Goal: Information Seeking & Learning: Learn about a topic

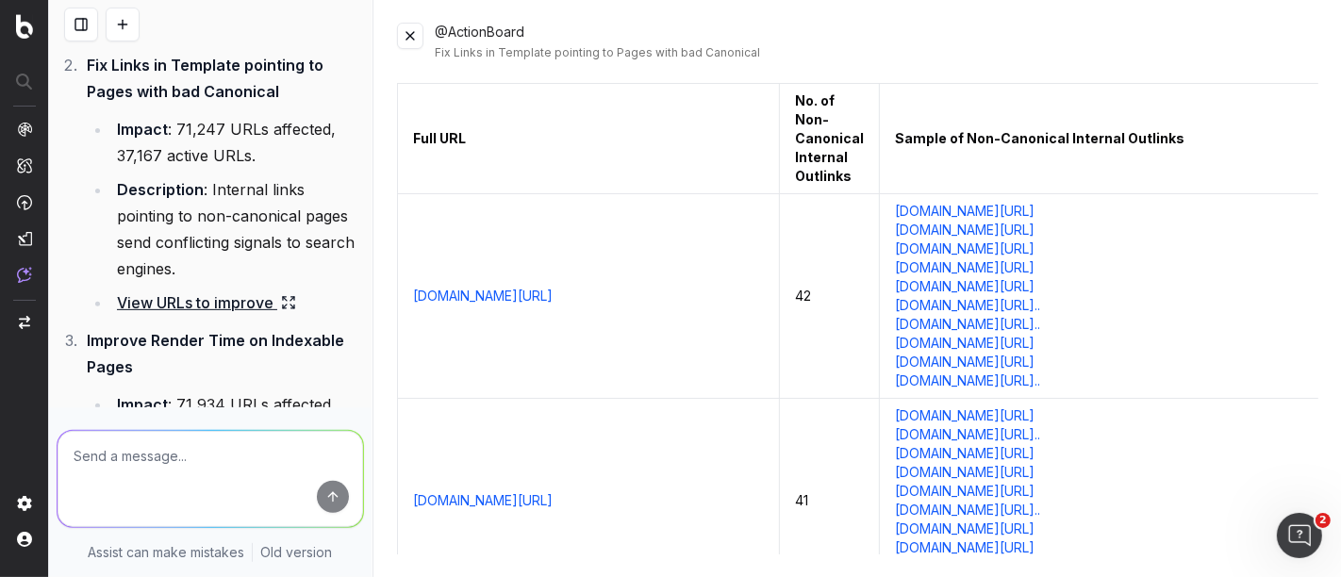
click at [286, 305] on icon at bounding box center [285, 307] width 4 height 4
click at [191, 462] on textarea at bounding box center [211, 479] width 306 height 96
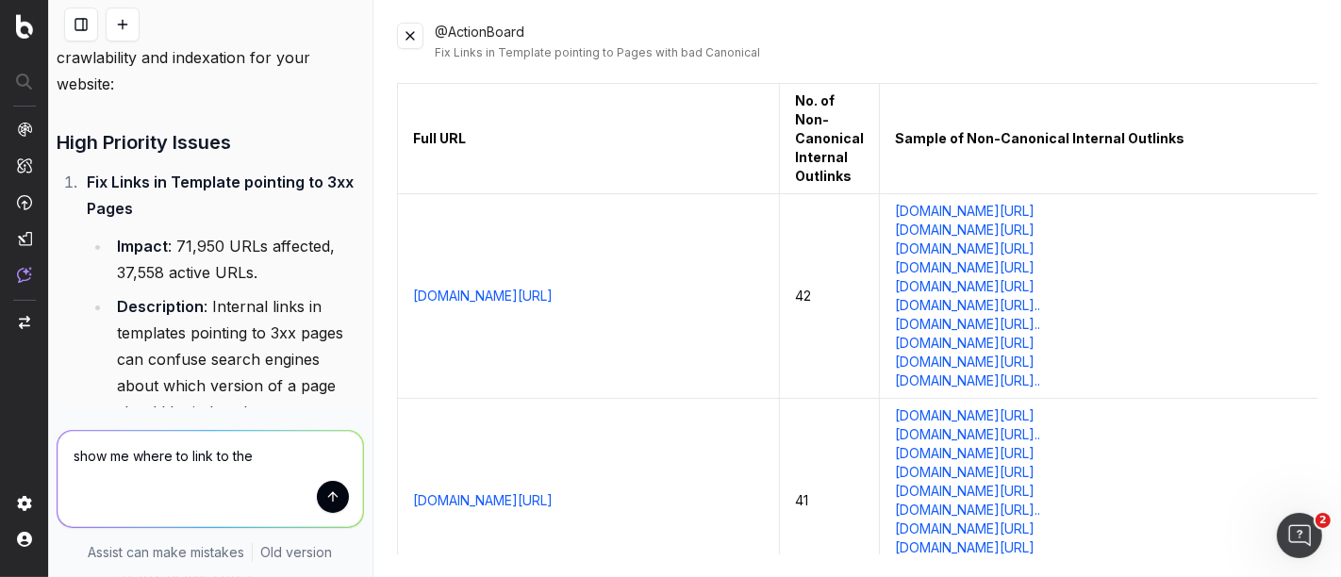
scroll to position [234, 0]
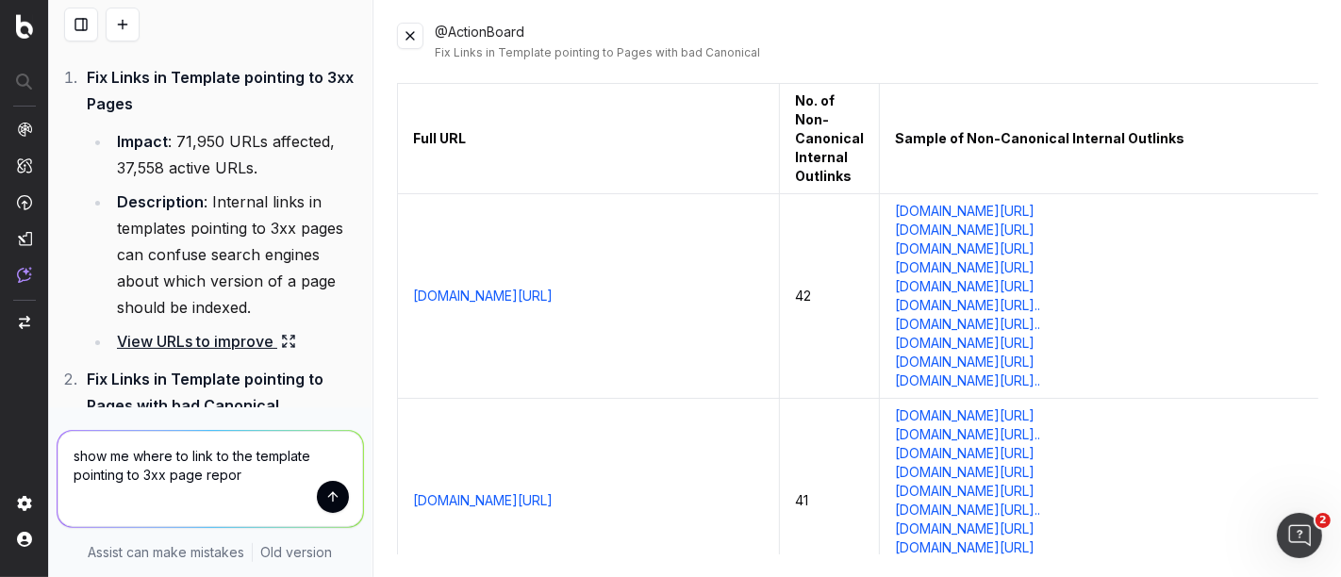
type textarea "show me where to link to the template pointing to 3xx page report"
click at [1035, 417] on link "www.sephora.com/shop/top-beauty-gifts" at bounding box center [965, 416] width 140 height 19
click at [1035, 452] on link "www.sephora.com/shop/bath-set-gifts" at bounding box center [965, 453] width 140 height 19
click at [779, 406] on td "www.sephora.com/buy/luxury-gifts-for-friends" at bounding box center [588, 501] width 382 height 205
click at [212, 344] on link "View URLs to improve" at bounding box center [206, 341] width 179 height 26
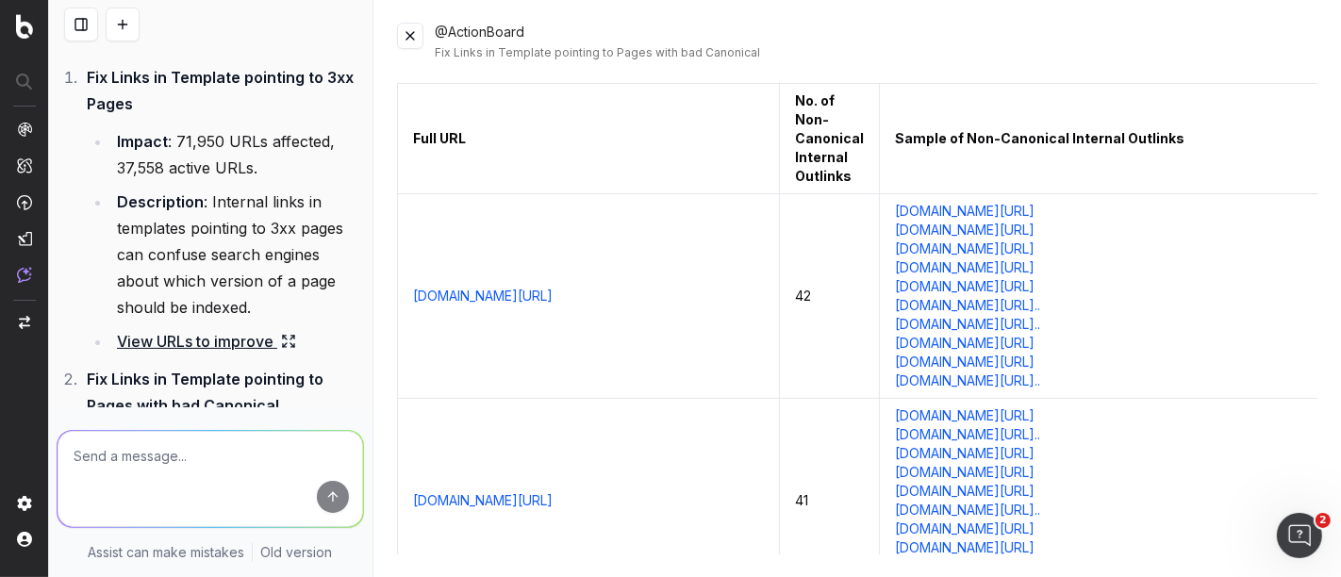
click at [205, 339] on link "View URLs to improve" at bounding box center [206, 341] width 179 height 26
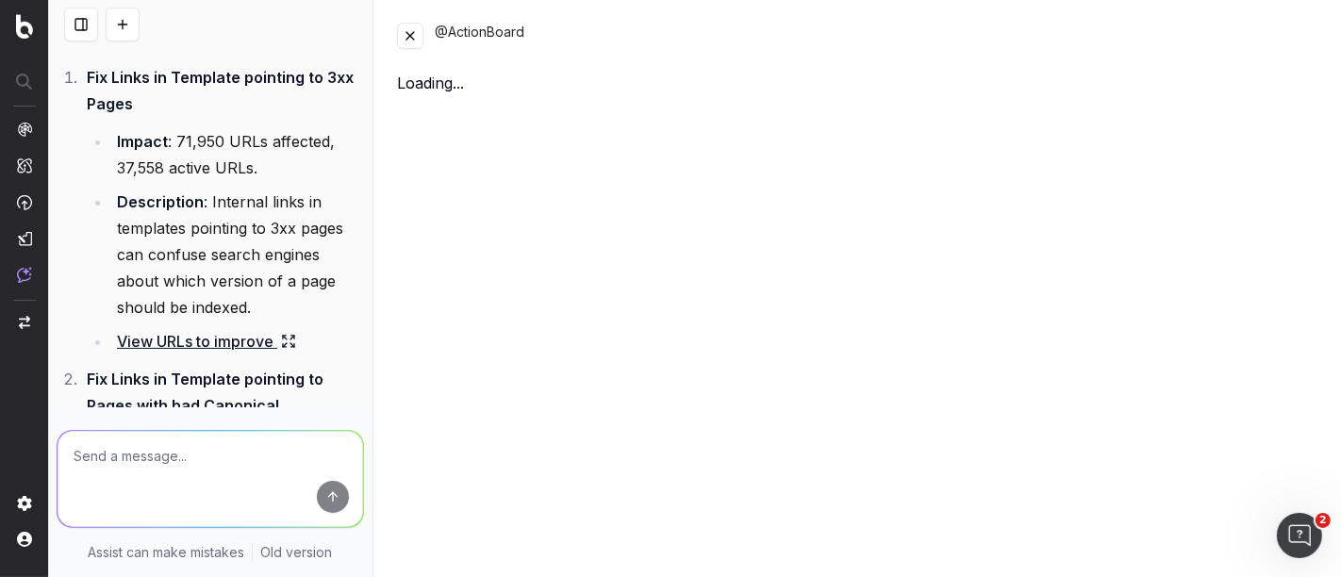
click at [411, 34] on button at bounding box center [410, 36] width 26 height 26
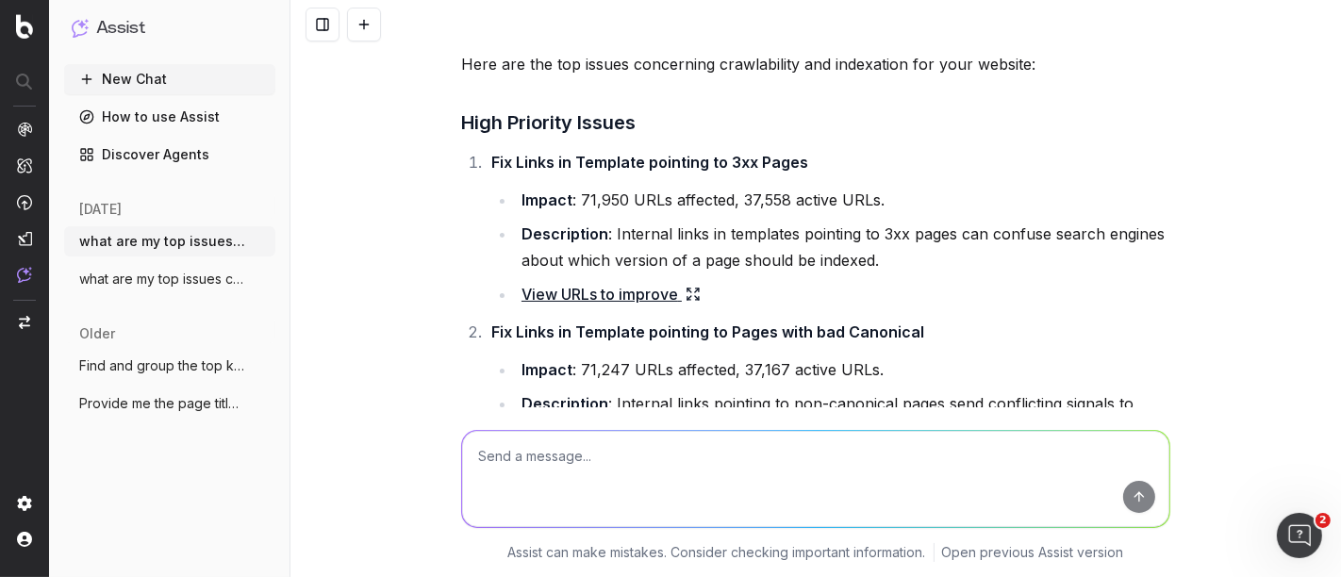
scroll to position [0, 0]
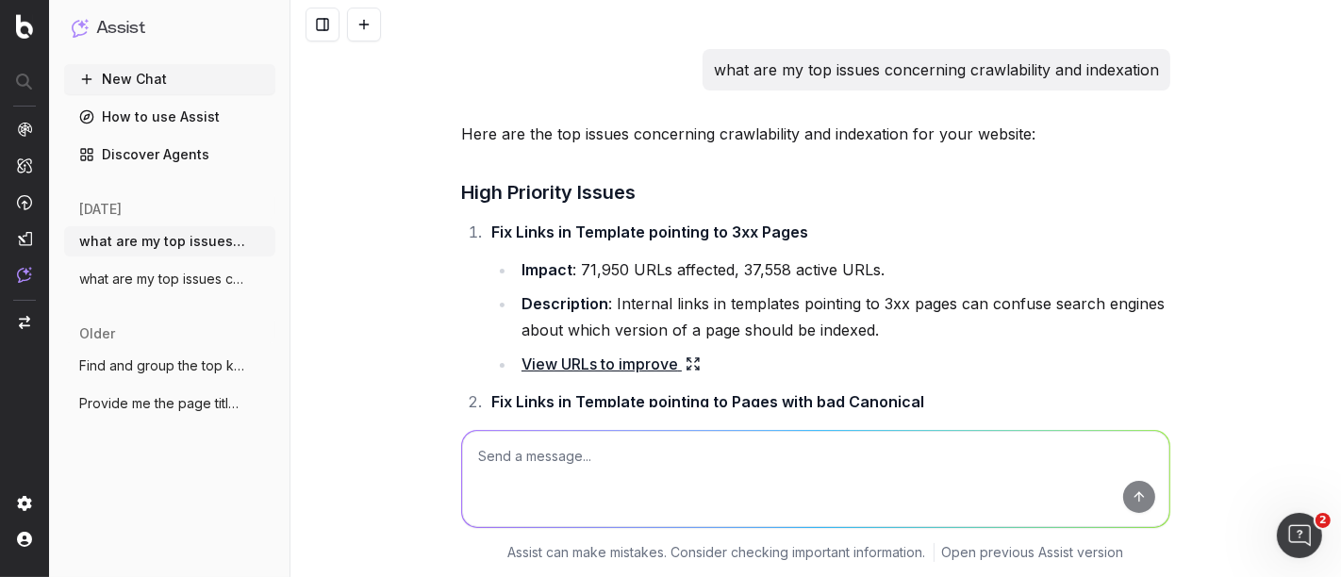
click at [622, 361] on link "View URLs to improve" at bounding box center [611, 364] width 179 height 26
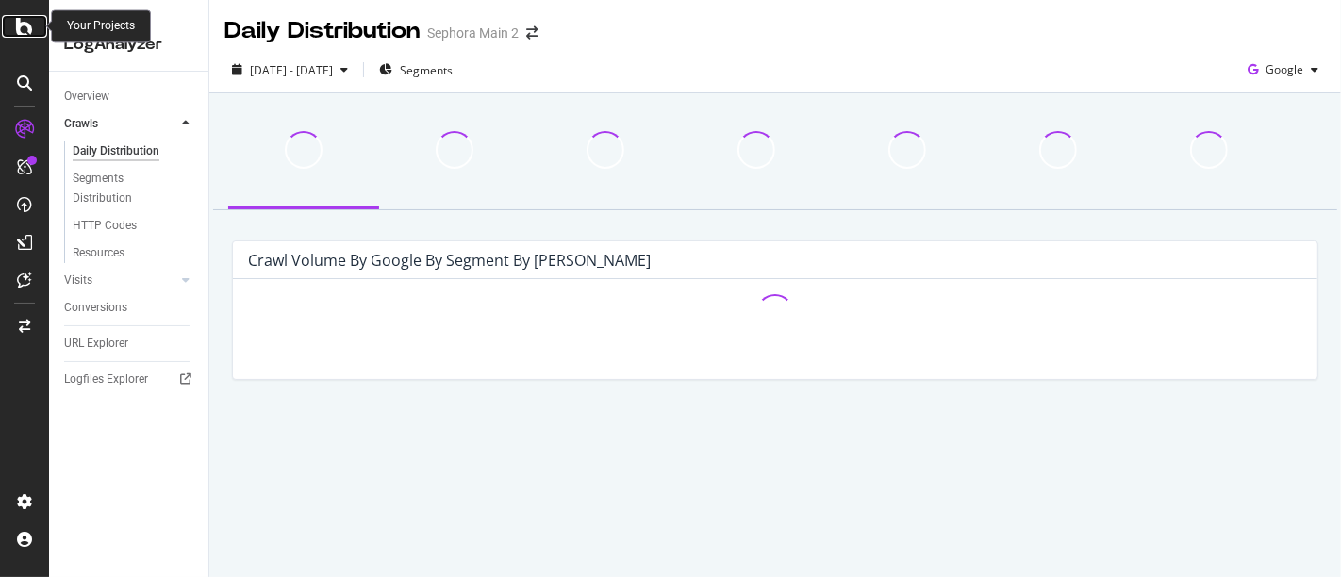
click at [16, 25] on icon at bounding box center [24, 26] width 17 height 23
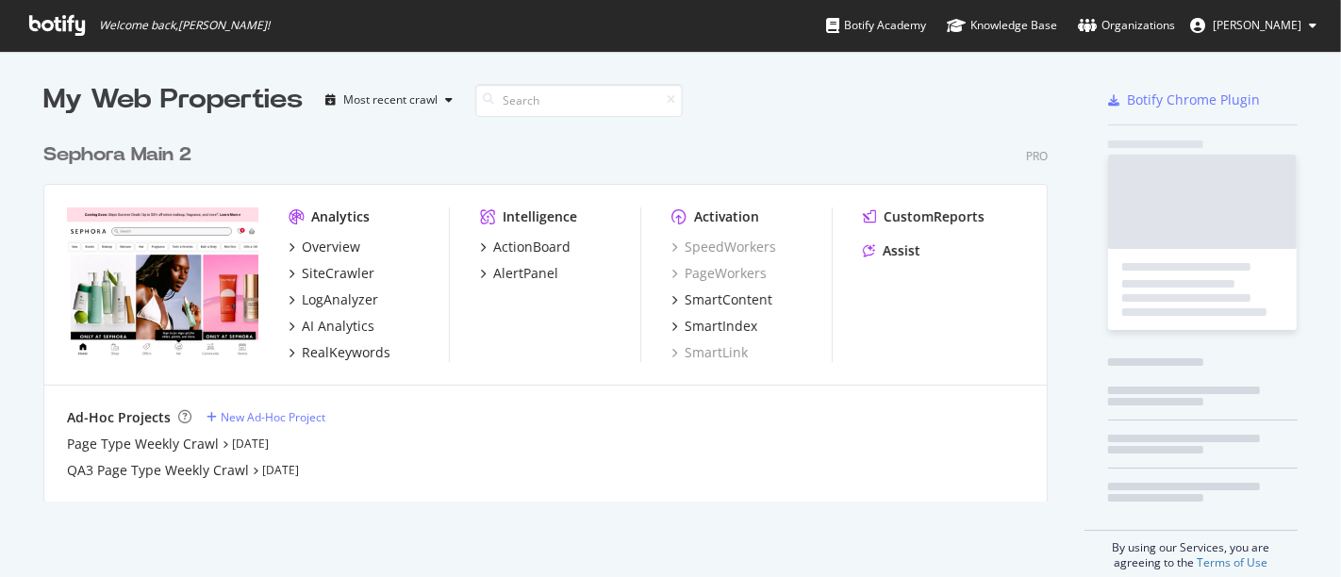
scroll to position [561, 1309]
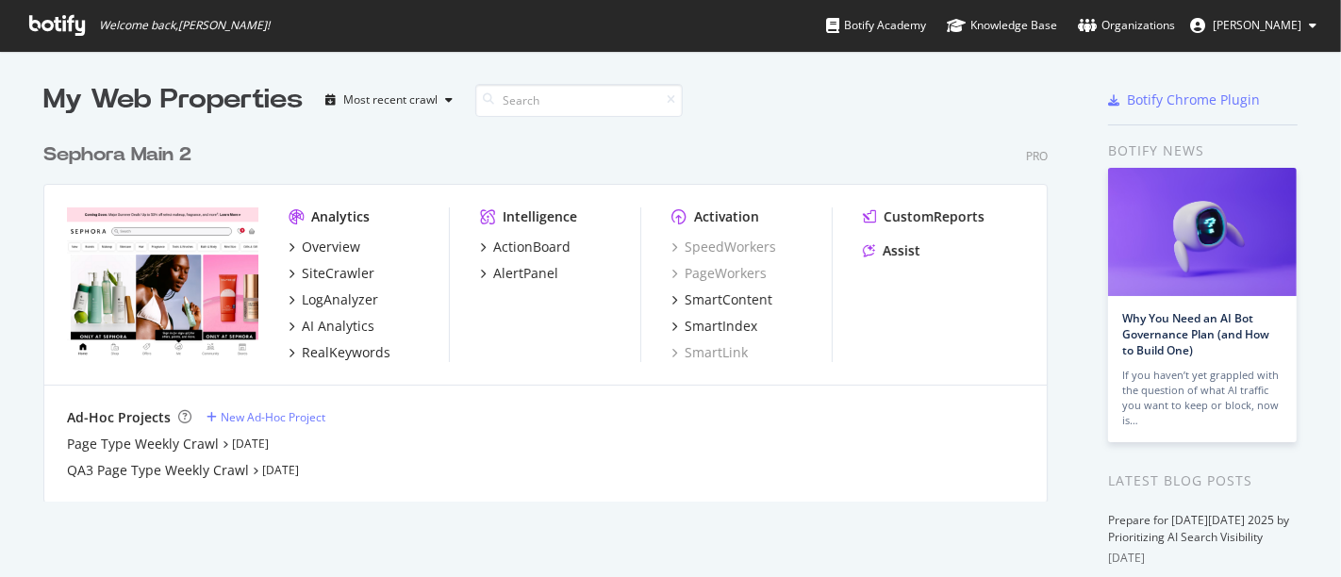
click at [158, 162] on div "Sephora Main 2" at bounding box center [117, 154] width 148 height 27
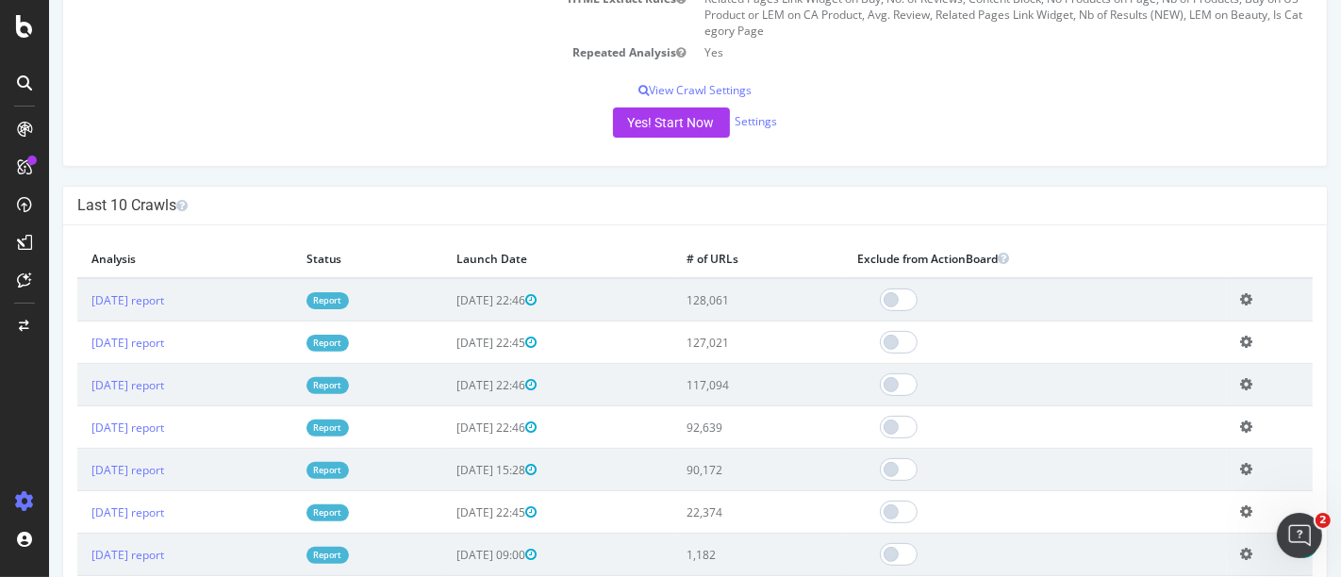
click at [170, 289] on td "2025 Oct. 2nd report" at bounding box center [183, 299] width 215 height 43
click at [163, 299] on link "2025 Oct. 2nd report" at bounding box center [127, 300] width 73 height 16
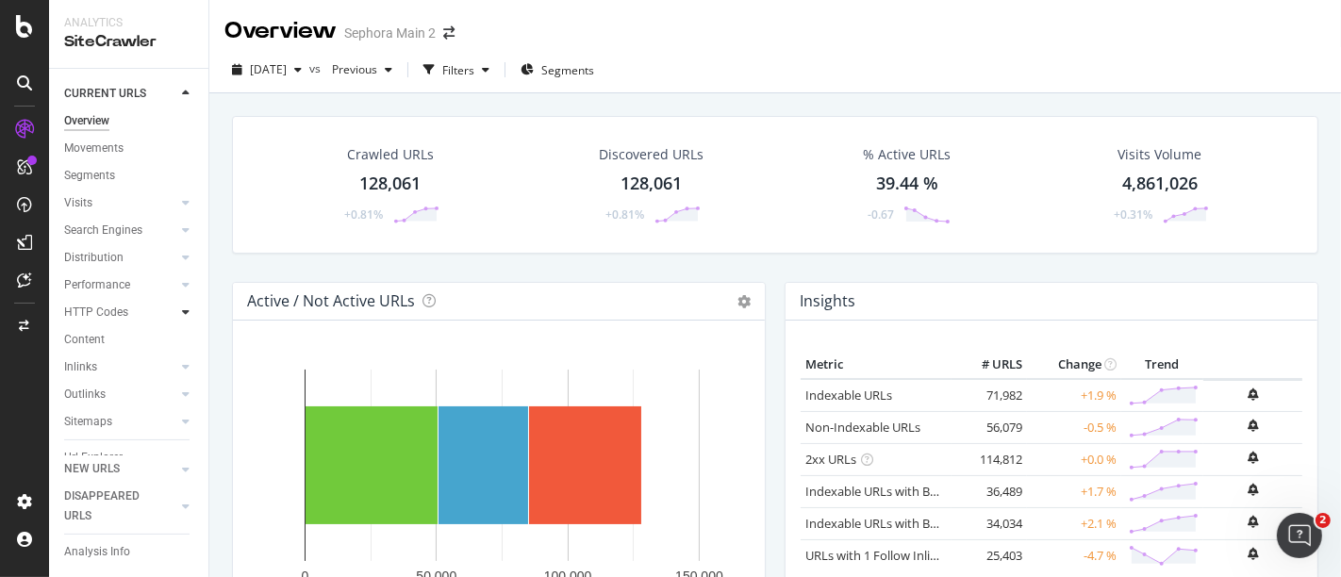
click at [176, 318] on div at bounding box center [185, 312] width 19 height 19
click at [125, 335] on div "Top Charts" at bounding box center [101, 340] width 56 height 20
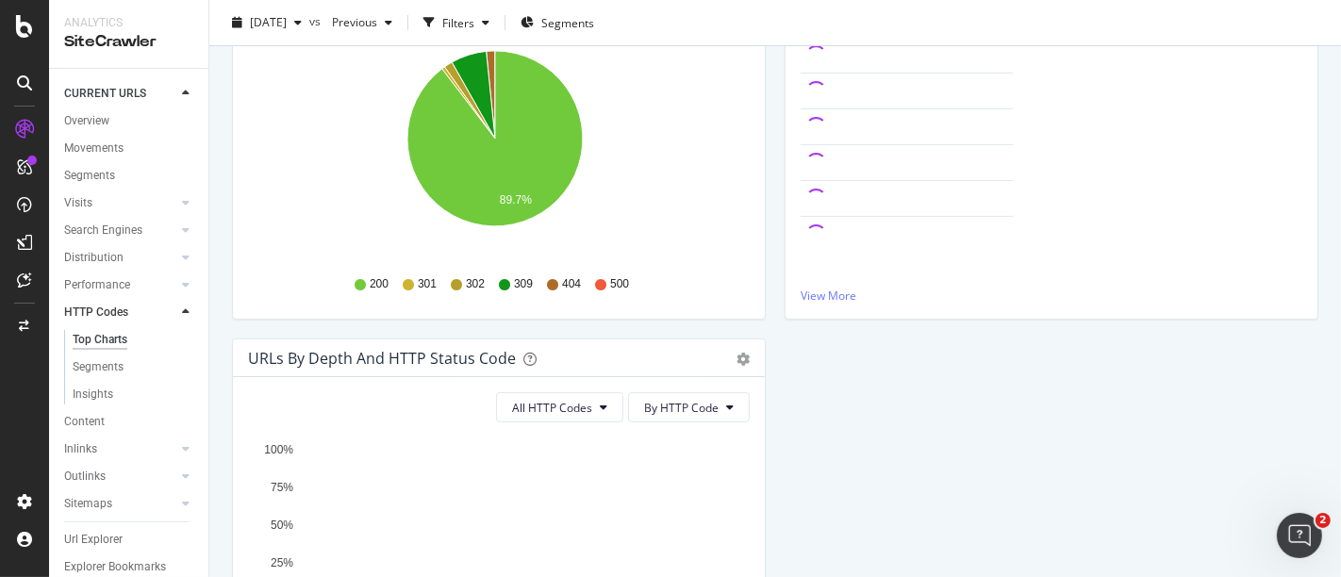
scroll to position [209, 0]
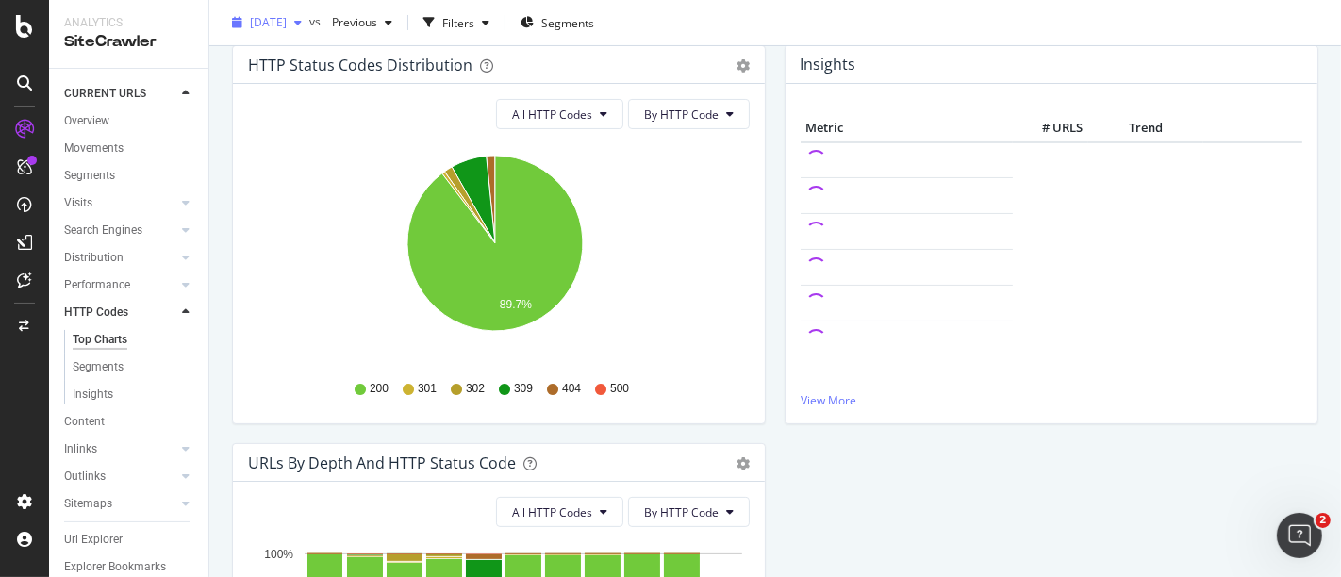
click at [287, 29] on span "2025 Oct. 2nd" at bounding box center [268, 22] width 37 height 16
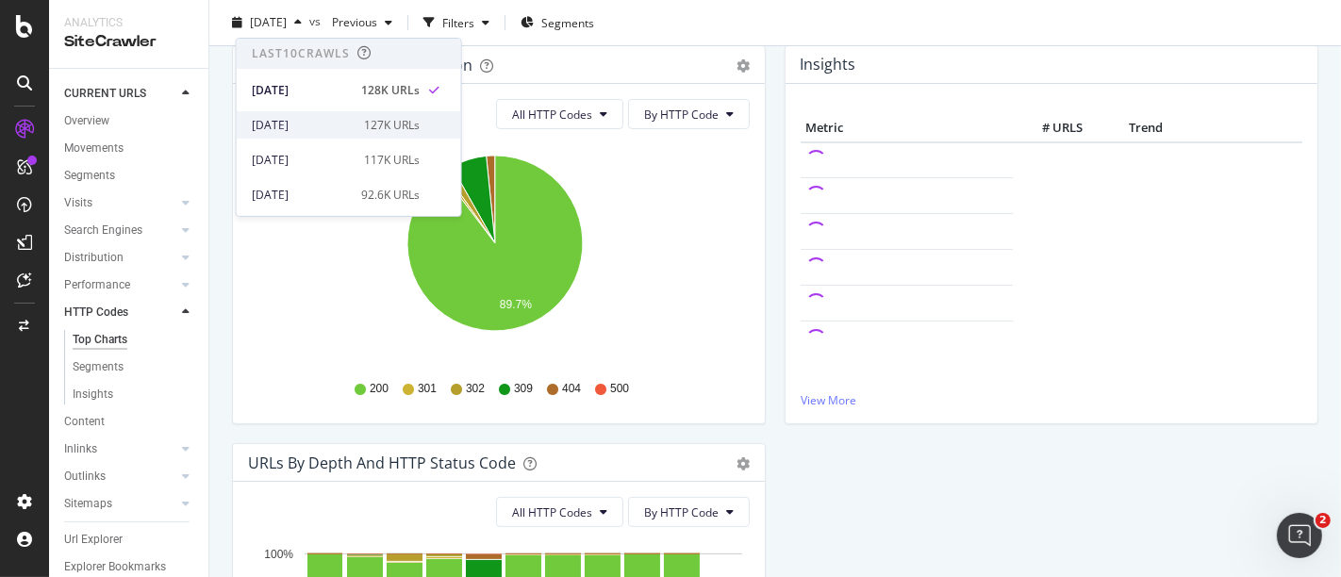
click at [415, 120] on div "2025 Sep. 25th 127K URLs" at bounding box center [349, 124] width 225 height 27
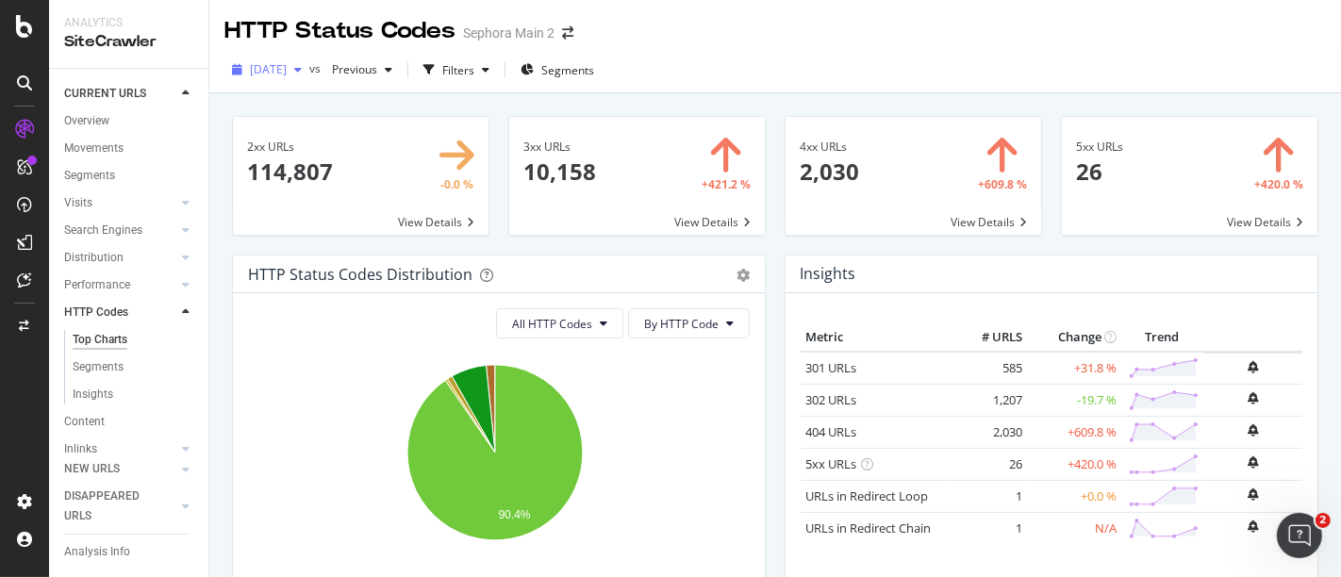
click at [287, 65] on span "2025 Sep. 25th" at bounding box center [268, 69] width 37 height 16
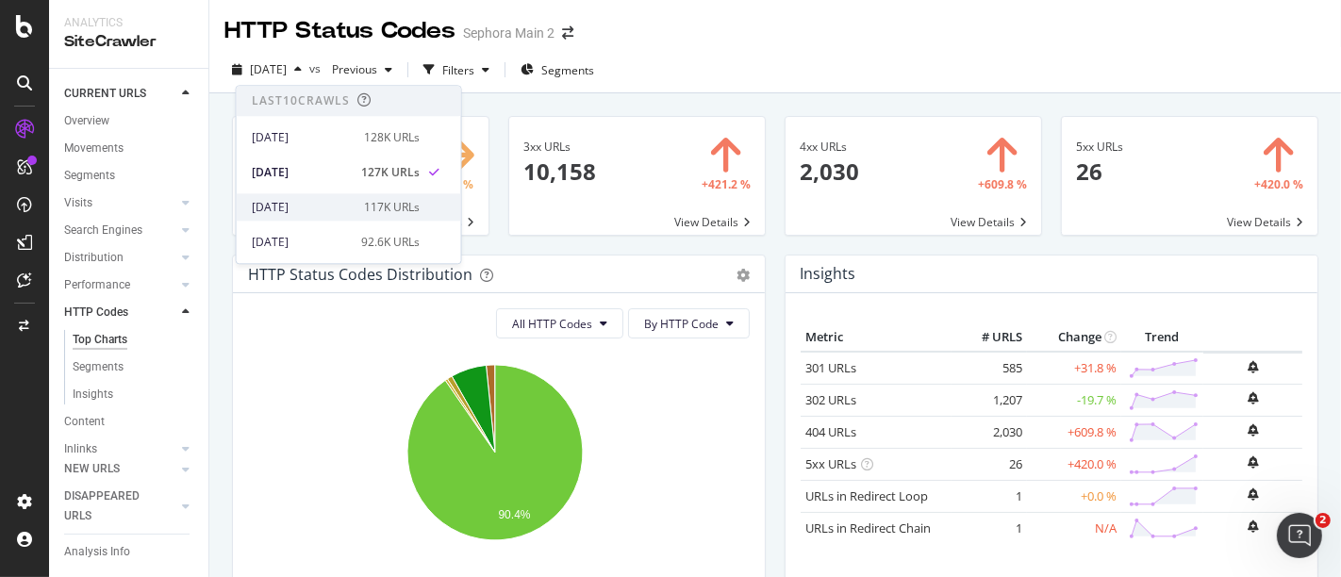
click at [317, 199] on div "2025 Sep. 18th" at bounding box center [302, 207] width 101 height 17
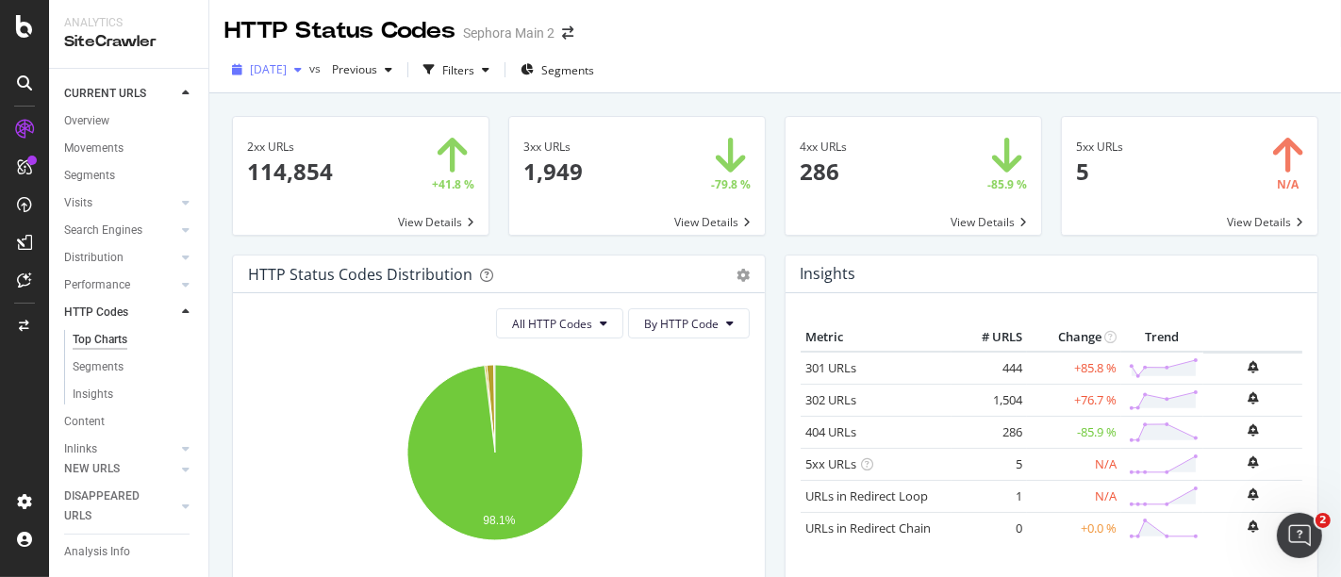
click at [287, 62] on span "2025 Sep. 18th" at bounding box center [268, 69] width 37 height 16
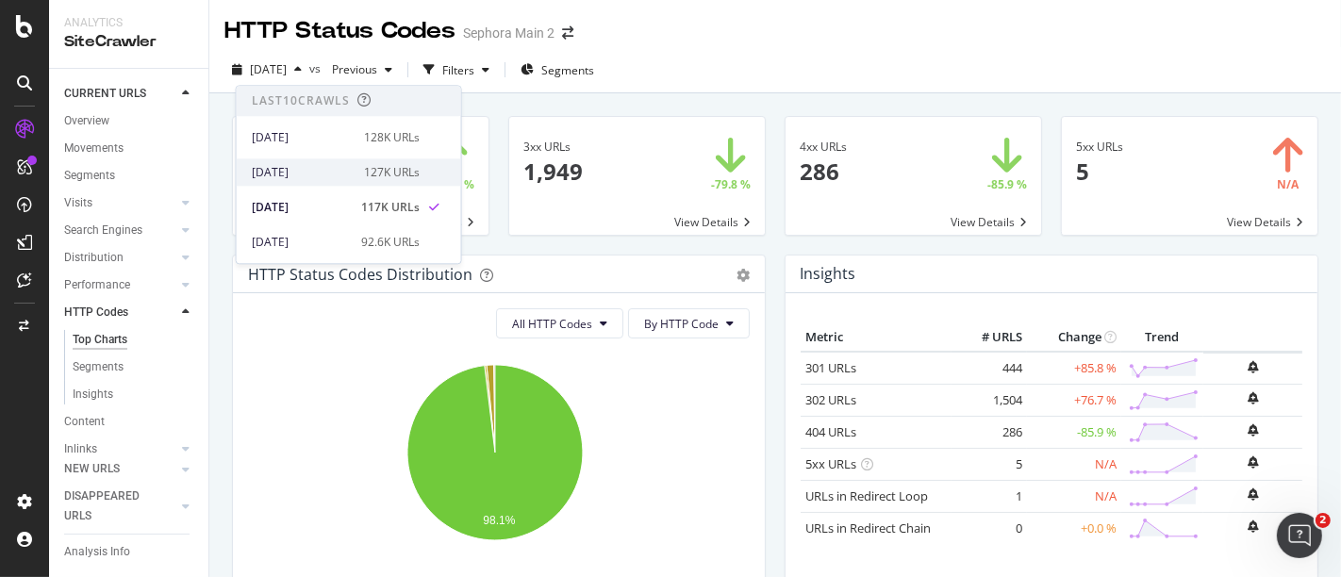
click at [398, 160] on div "2025 Sep. 25th 127K URLs" at bounding box center [349, 171] width 225 height 27
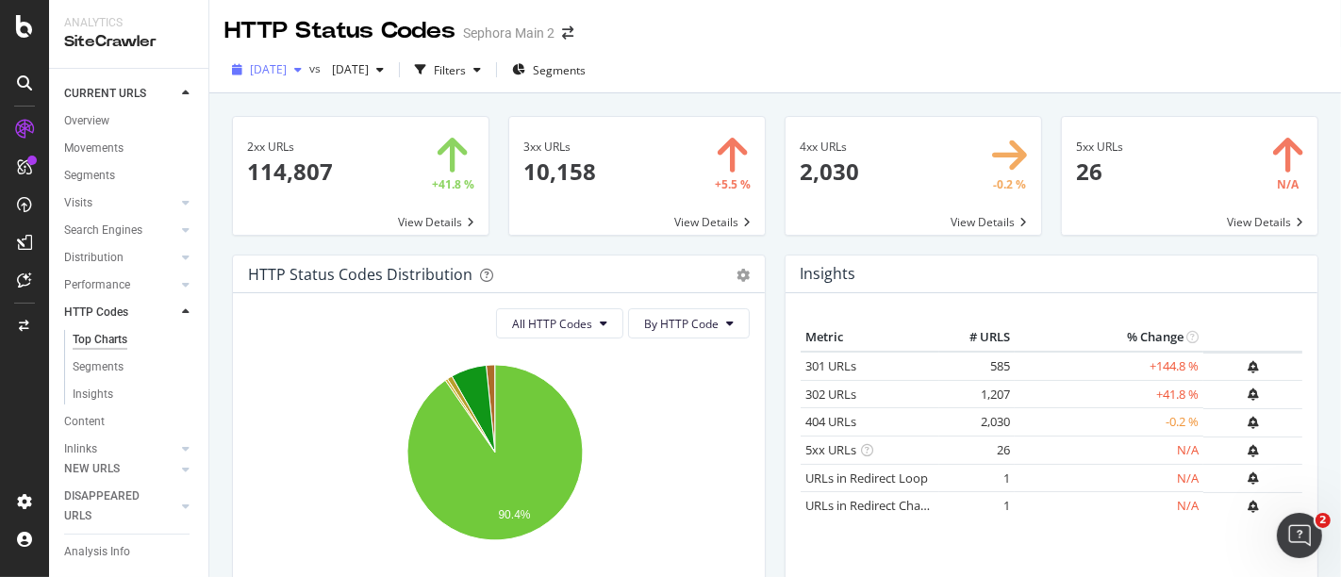
click at [287, 66] on span "2025 Sep. 25th" at bounding box center [268, 69] width 37 height 16
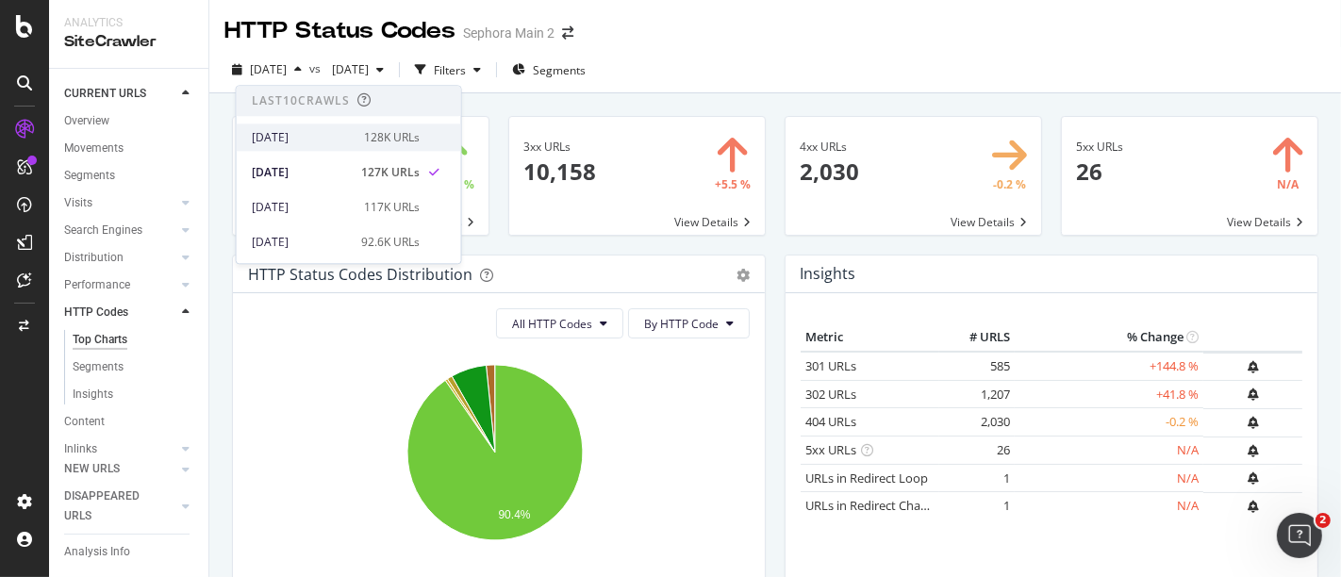
click at [317, 127] on div "2025 Oct. 2nd 128K URLs" at bounding box center [349, 137] width 225 height 27
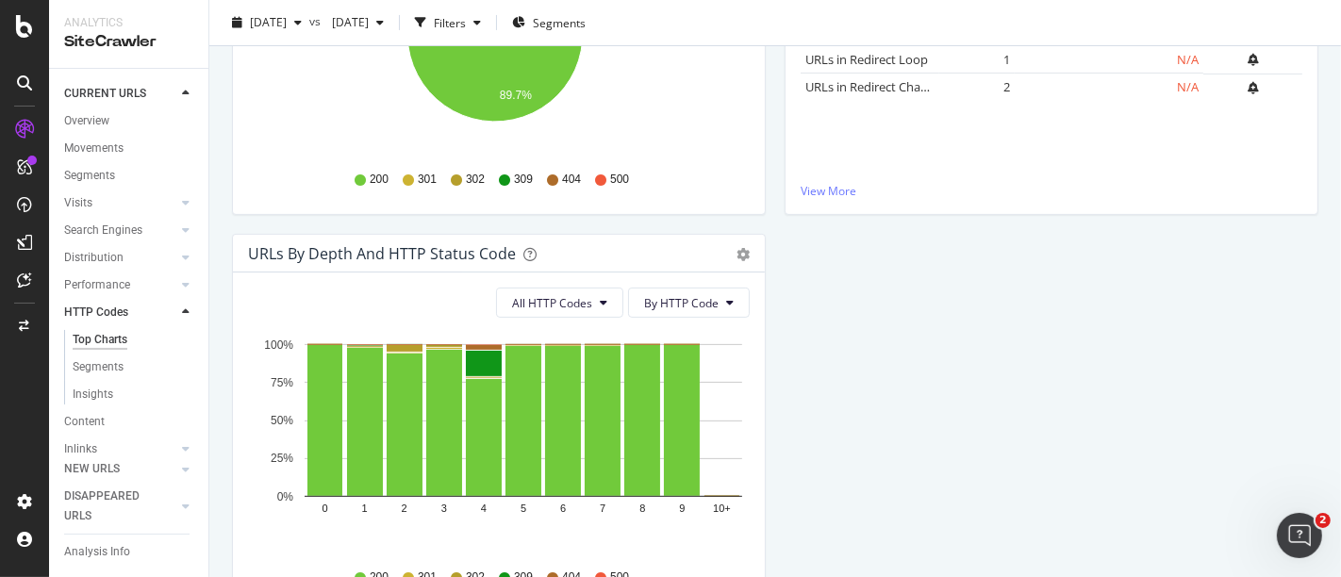
scroll to position [538, 0]
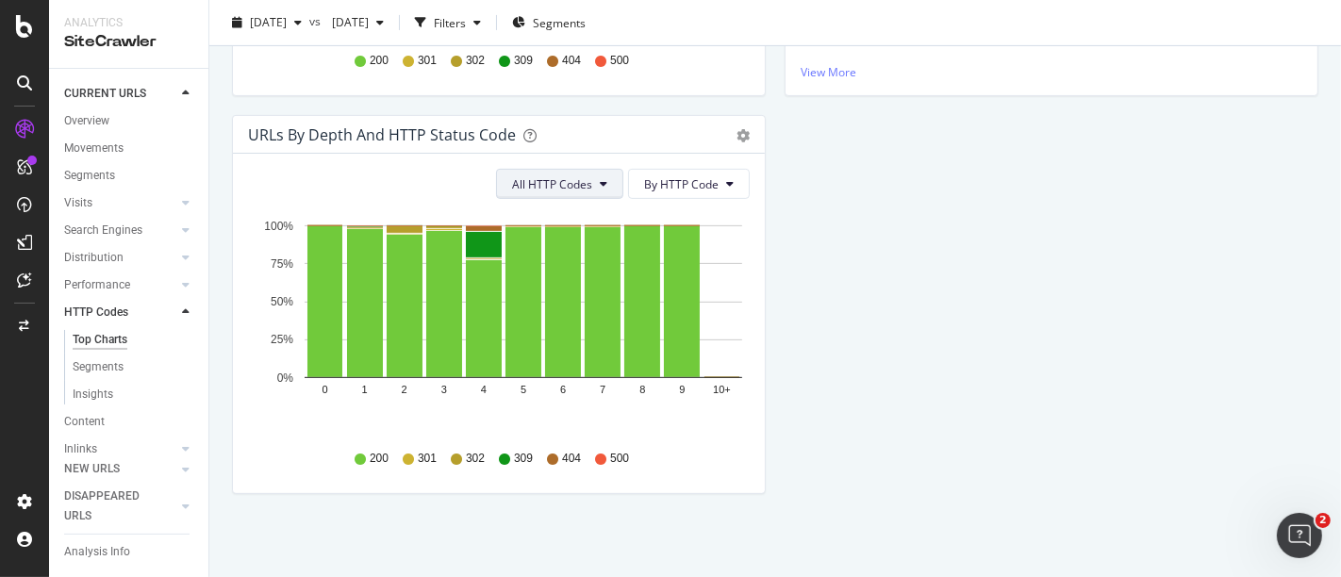
click at [600, 187] on icon at bounding box center [604, 183] width 8 height 11
click at [690, 188] on span "By HTTP Code" at bounding box center [681, 184] width 75 height 16
click at [591, 185] on button "All HTTP Codes" at bounding box center [559, 184] width 127 height 30
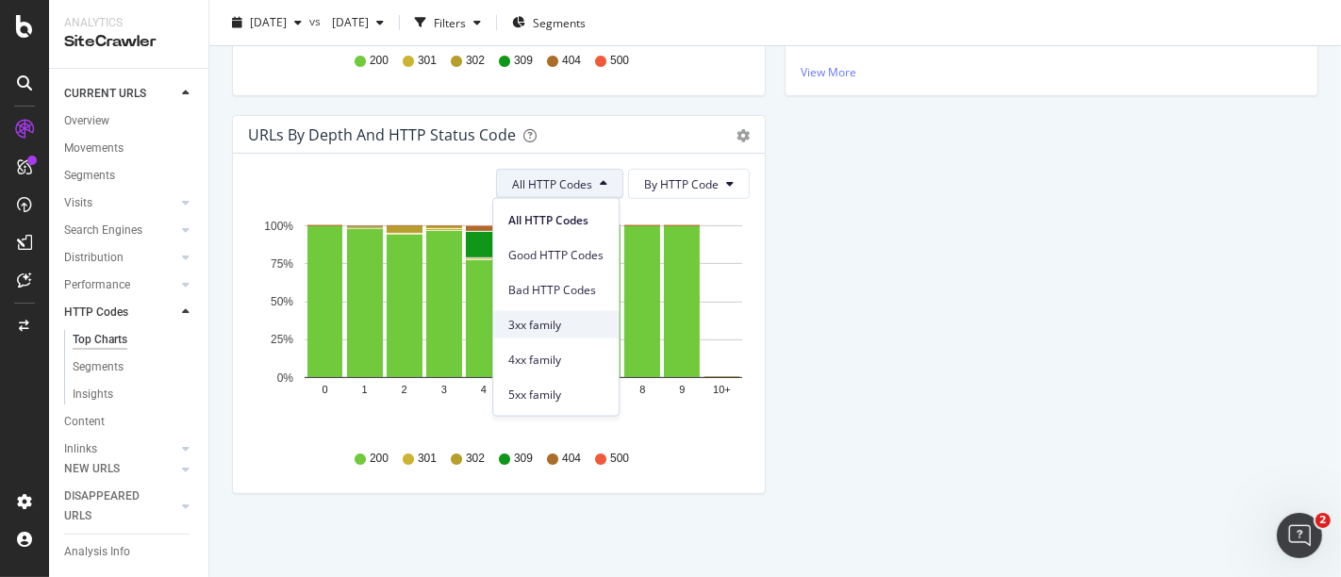
click at [556, 322] on span "3xx family" at bounding box center [555, 324] width 95 height 17
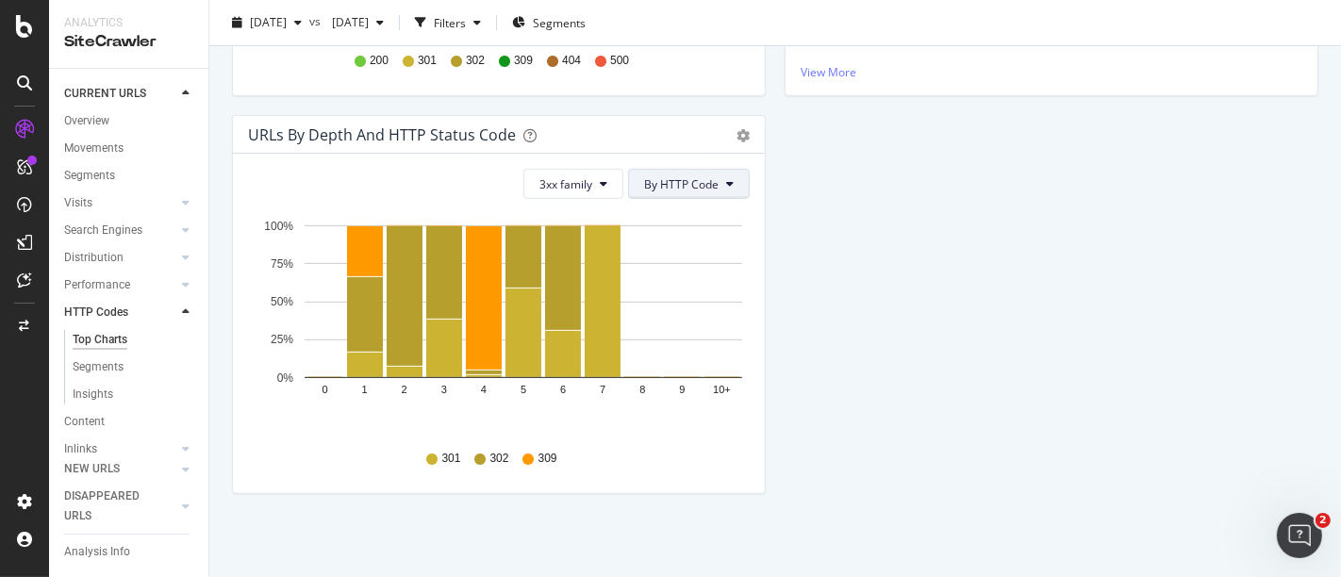
click at [665, 181] on span "By HTTP Code" at bounding box center [681, 184] width 75 height 16
click at [822, 275] on div "HTTP Status Codes Distribution Pie Table Export as CSV Add to Custom Report All…" at bounding box center [776, 115] width 1106 height 796
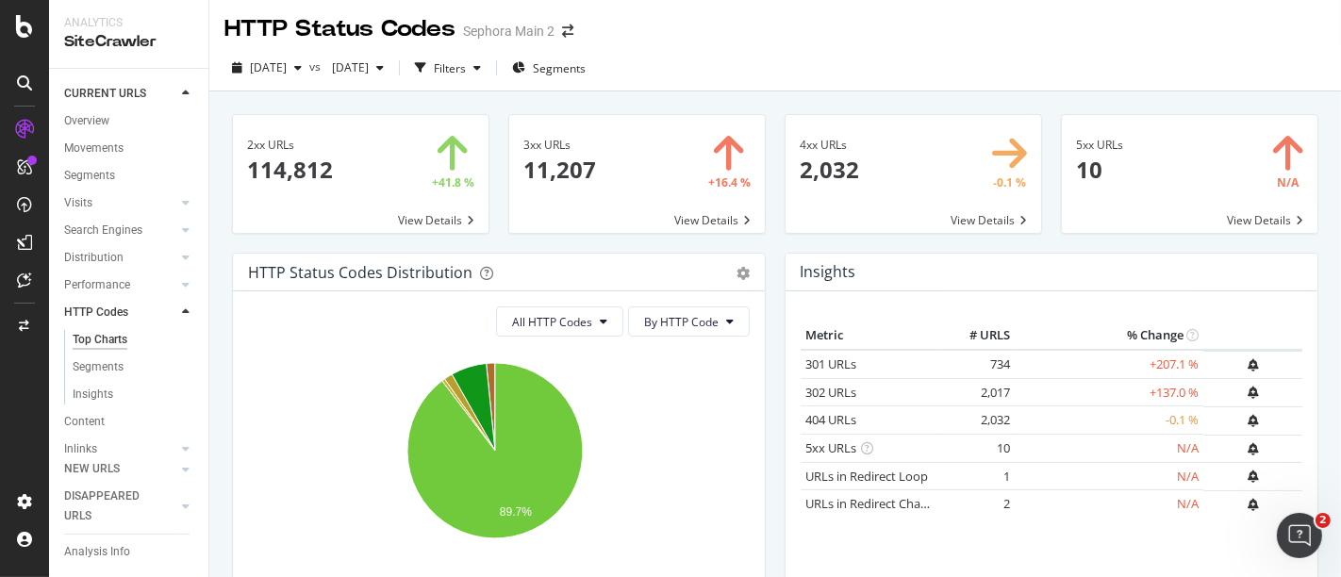
scroll to position [0, 0]
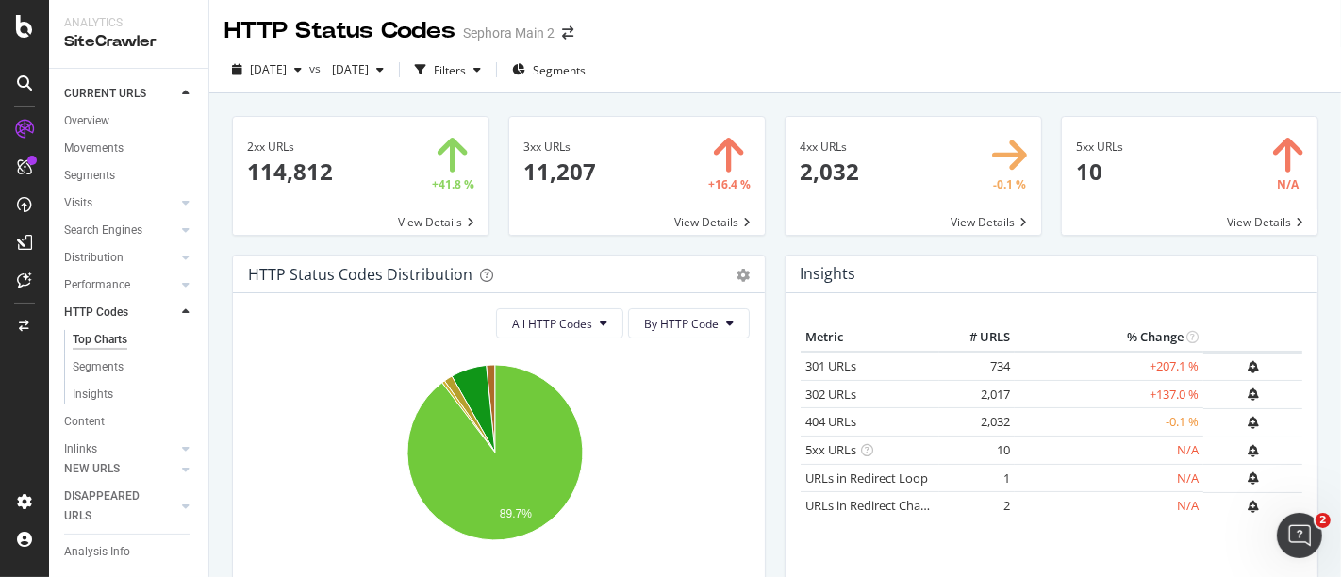
click at [632, 125] on span at bounding box center [637, 176] width 256 height 118
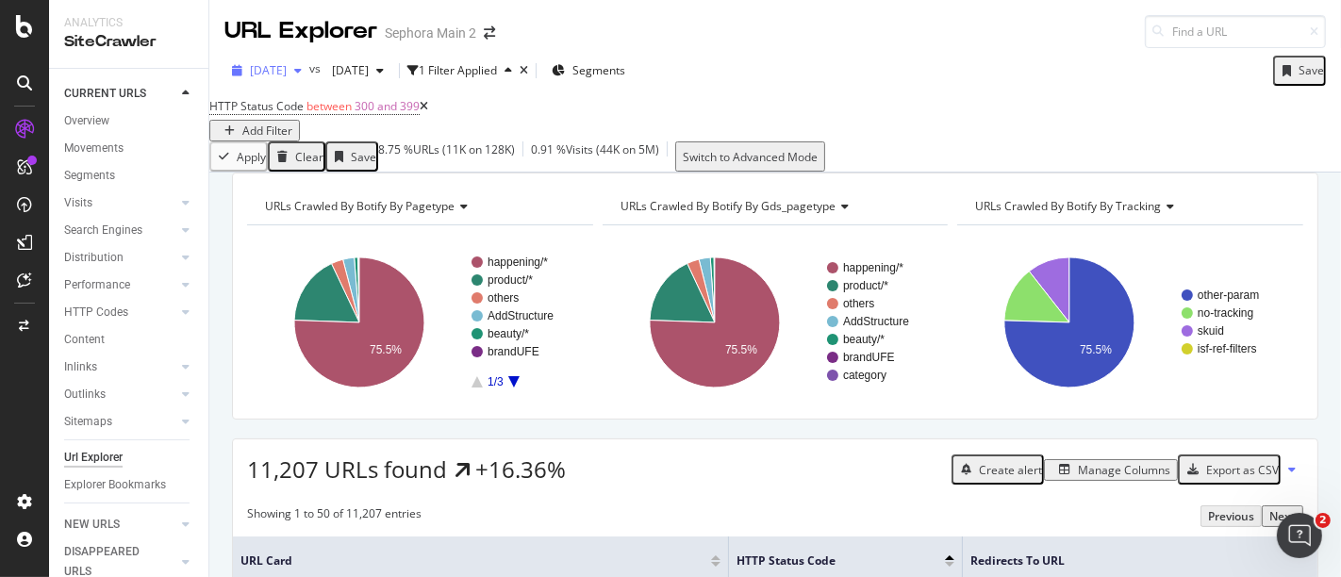
click at [287, 71] on span "2025 Oct. 2nd" at bounding box center [268, 70] width 37 height 16
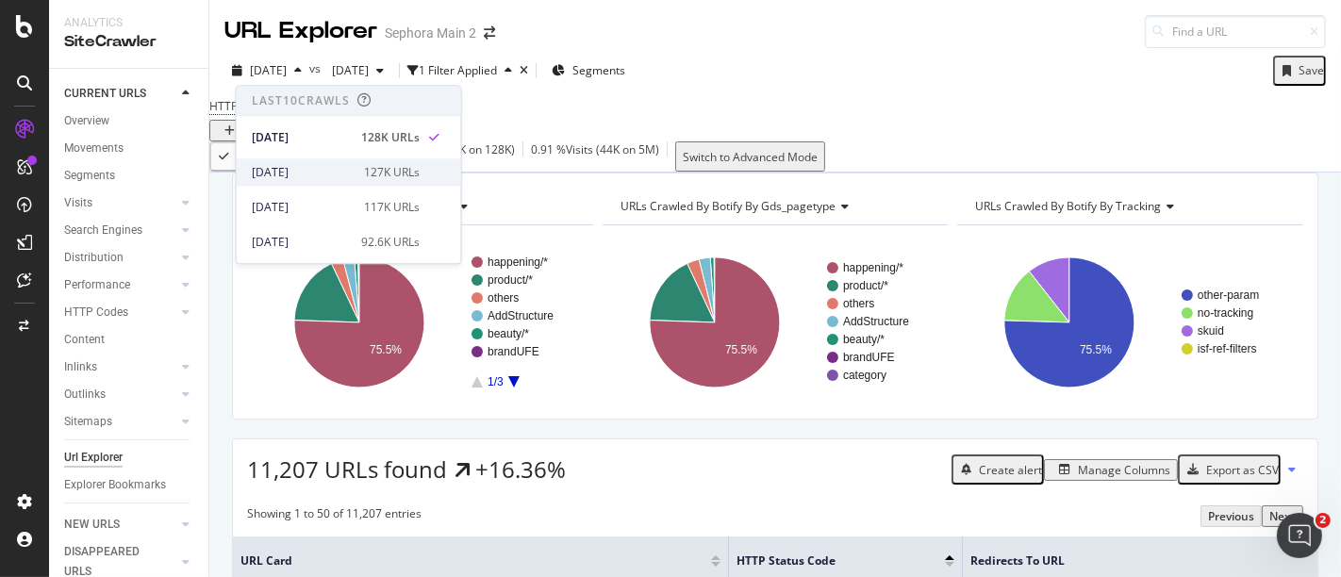
click at [320, 173] on div "2025 Sep. 25th" at bounding box center [302, 172] width 101 height 17
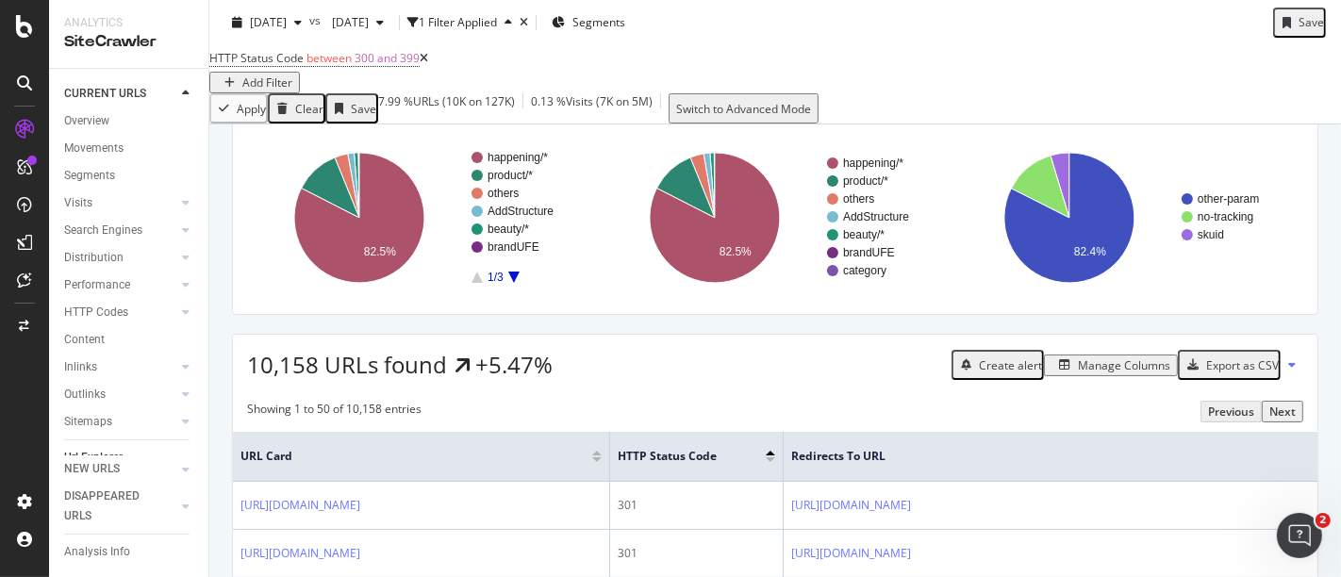
scroll to position [524, 0]
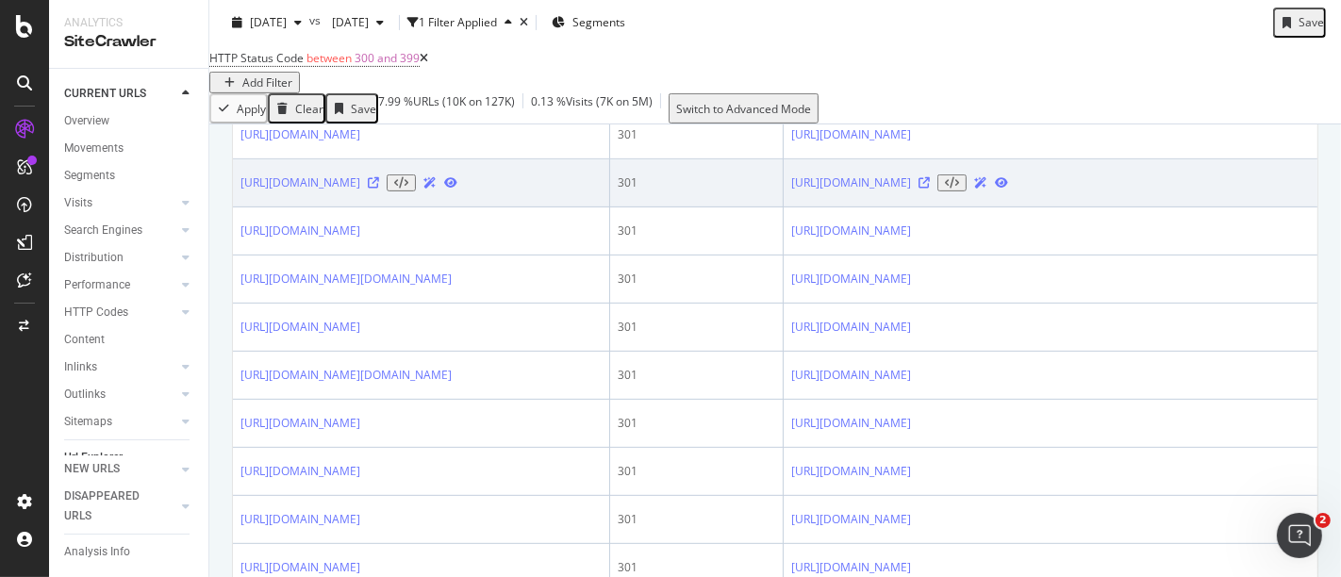
click at [379, 189] on icon at bounding box center [373, 182] width 11 height 11
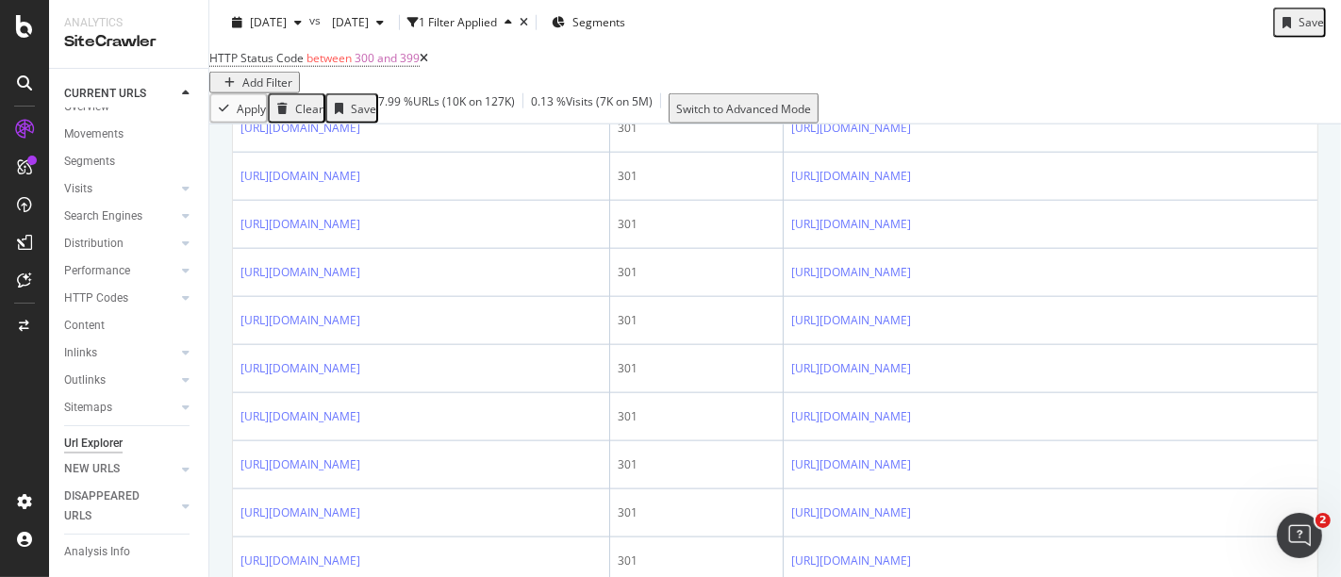
scroll to position [0, 0]
click at [121, 245] on div "CustomReports" at bounding box center [88, 237] width 81 height 16
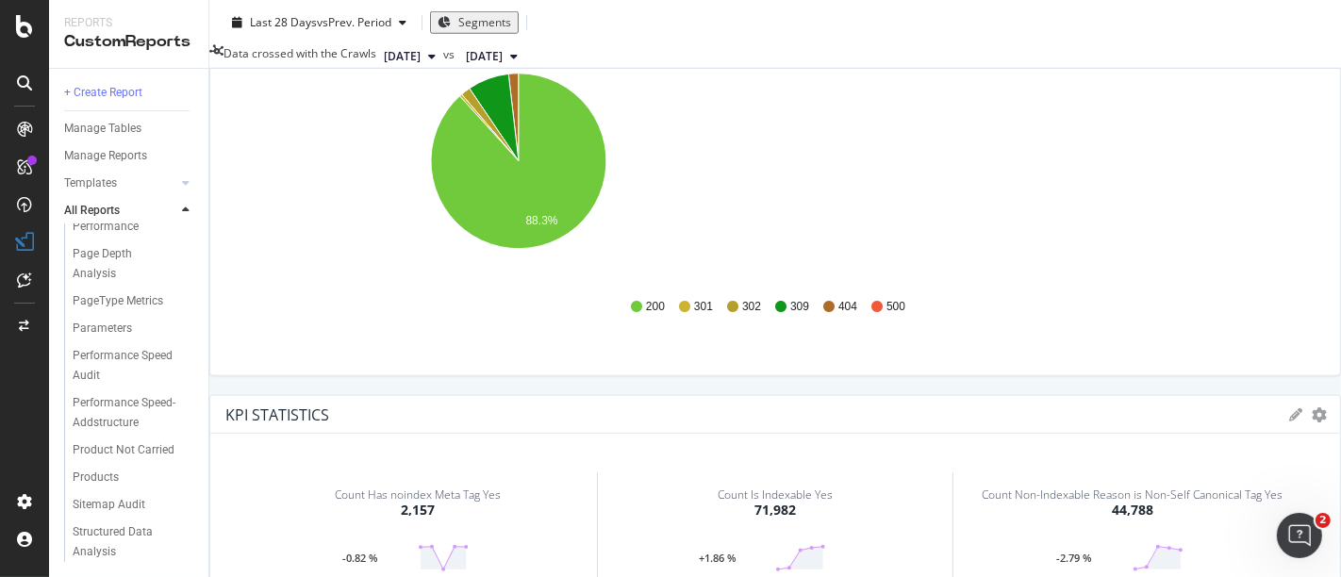
scroll to position [1384, 0]
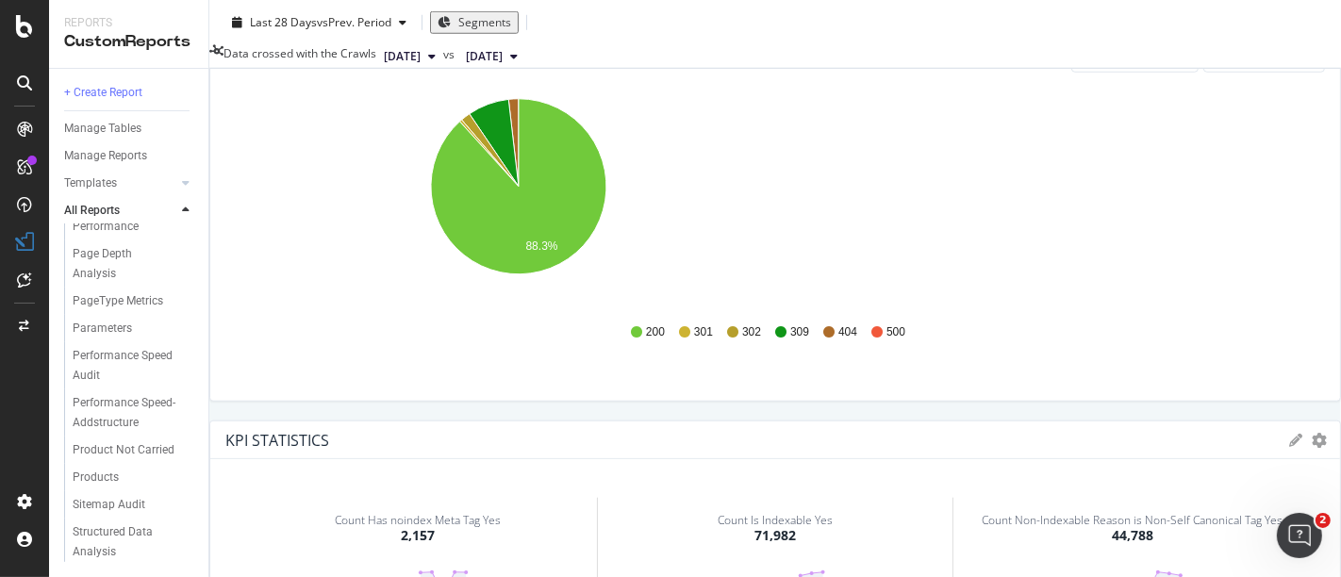
click at [1280, 15] on icon at bounding box center [1286, 8] width 13 height 13
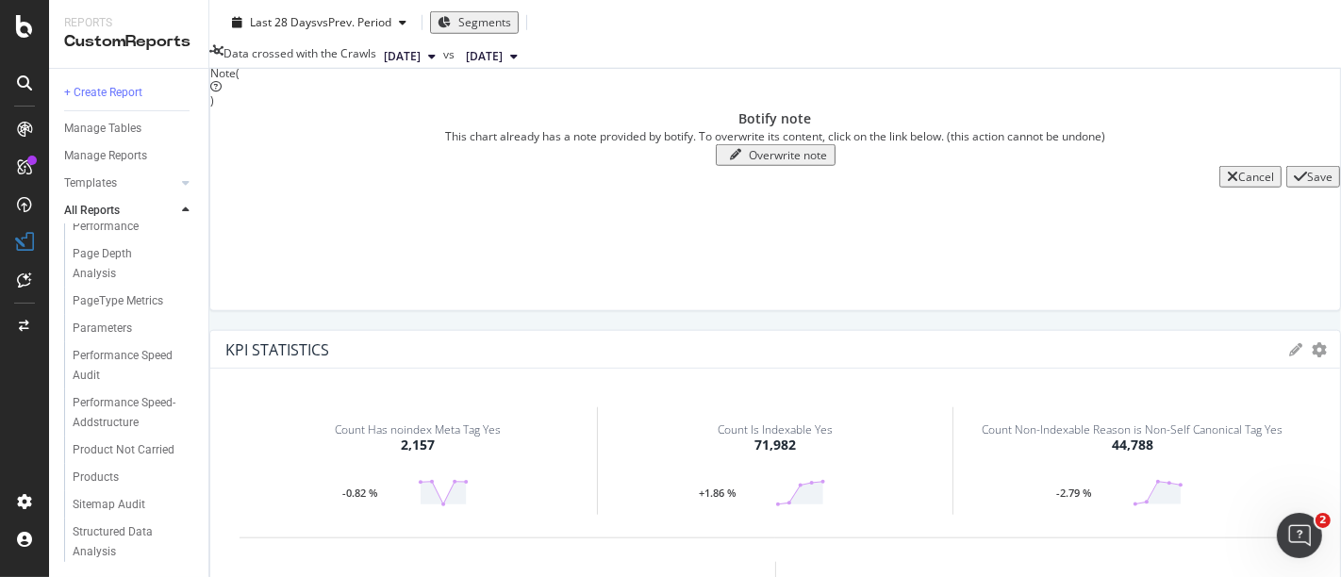
click at [833, 330] on div at bounding box center [775, 330] width 1132 height 0
click at [1312, 15] on icon "gear" at bounding box center [1318, 8] width 13 height 13
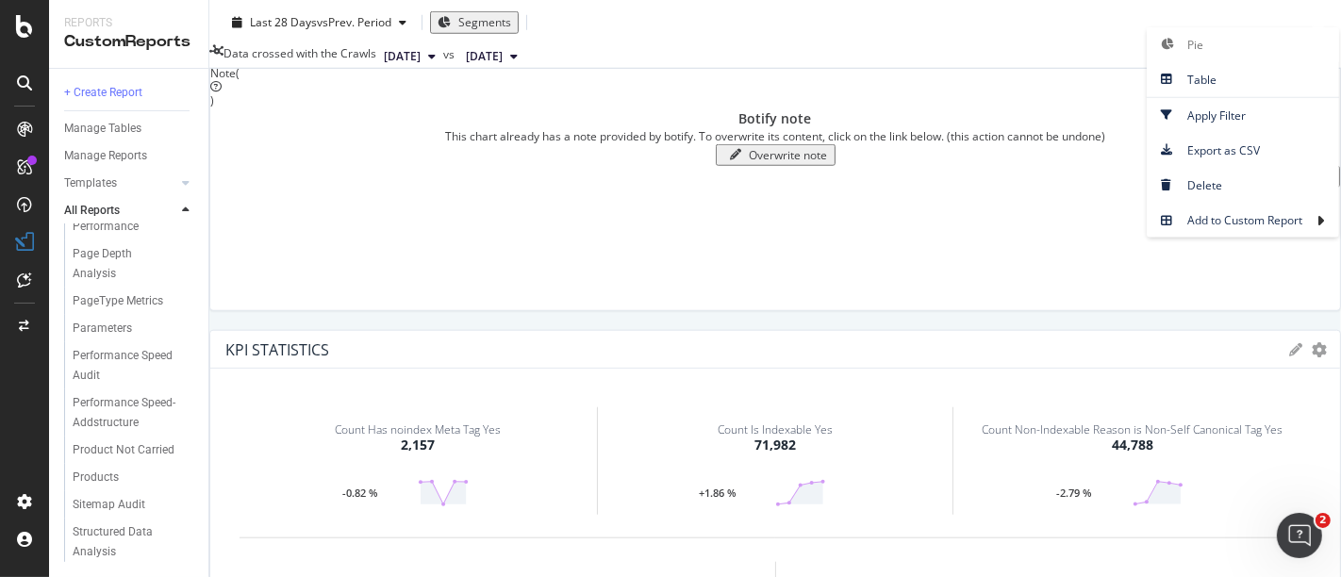
click at [1239, 185] on div "Cancel" at bounding box center [1257, 177] width 36 height 16
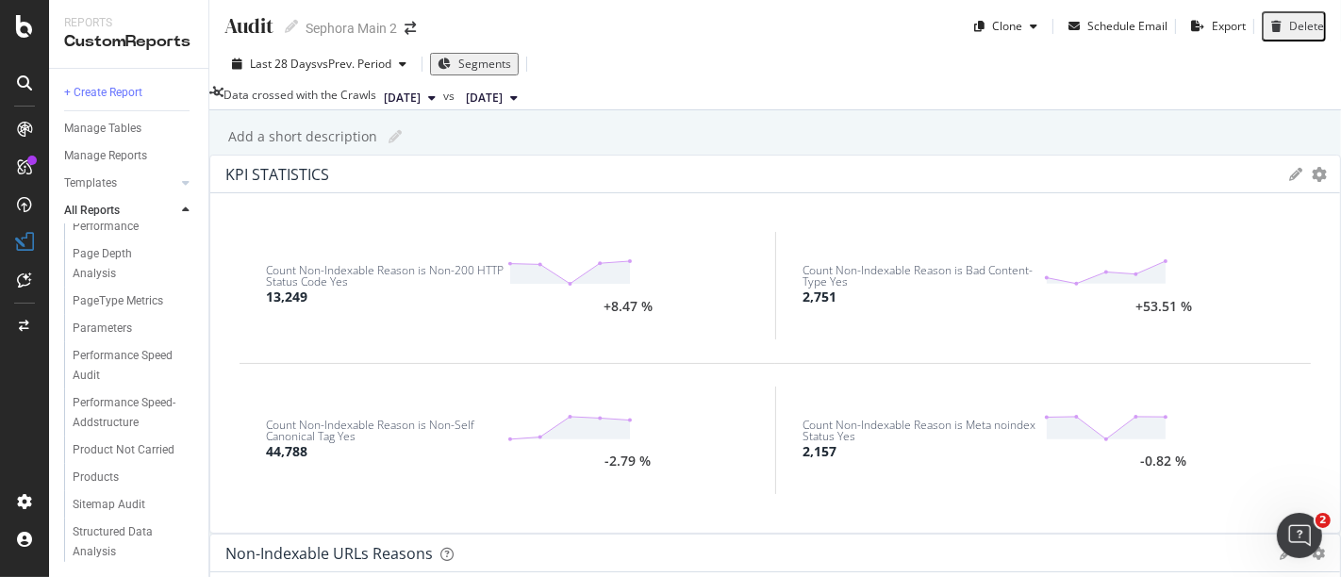
scroll to position [0, 0]
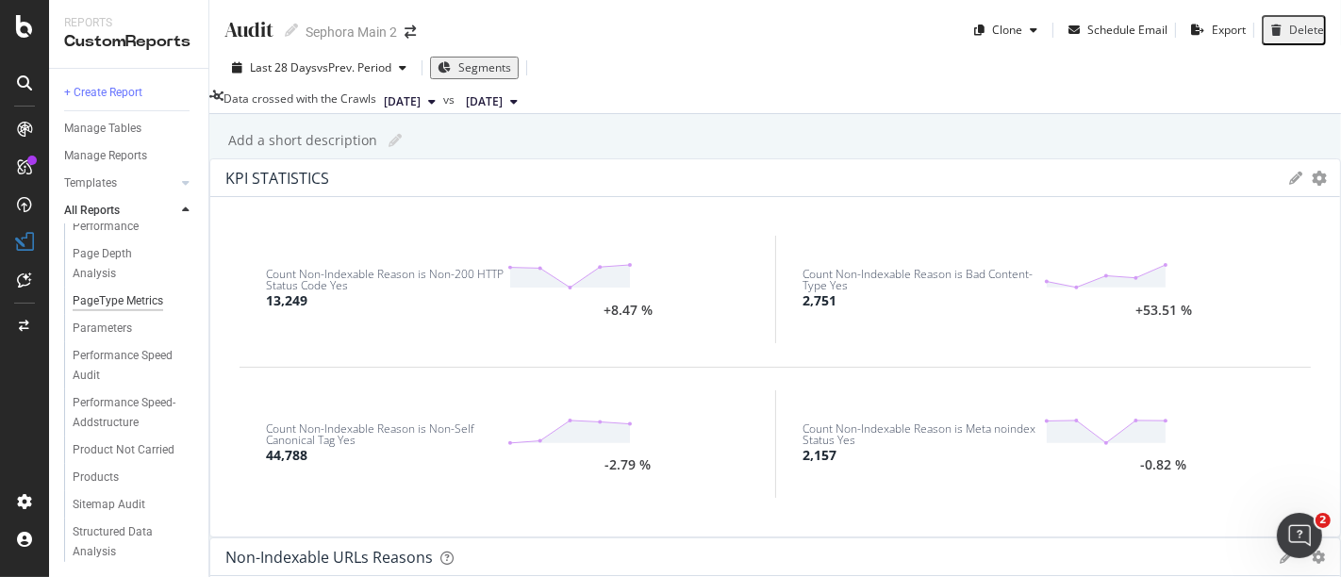
click at [110, 291] on div "PageType Metrics" at bounding box center [118, 301] width 91 height 20
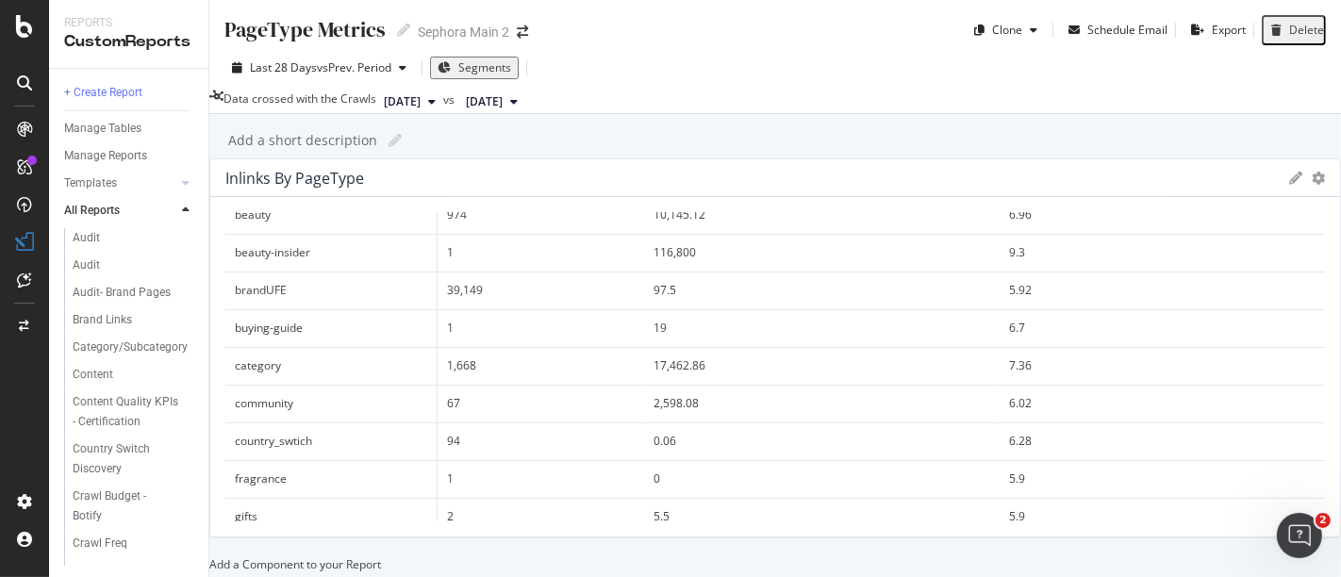
scroll to position [415, 0]
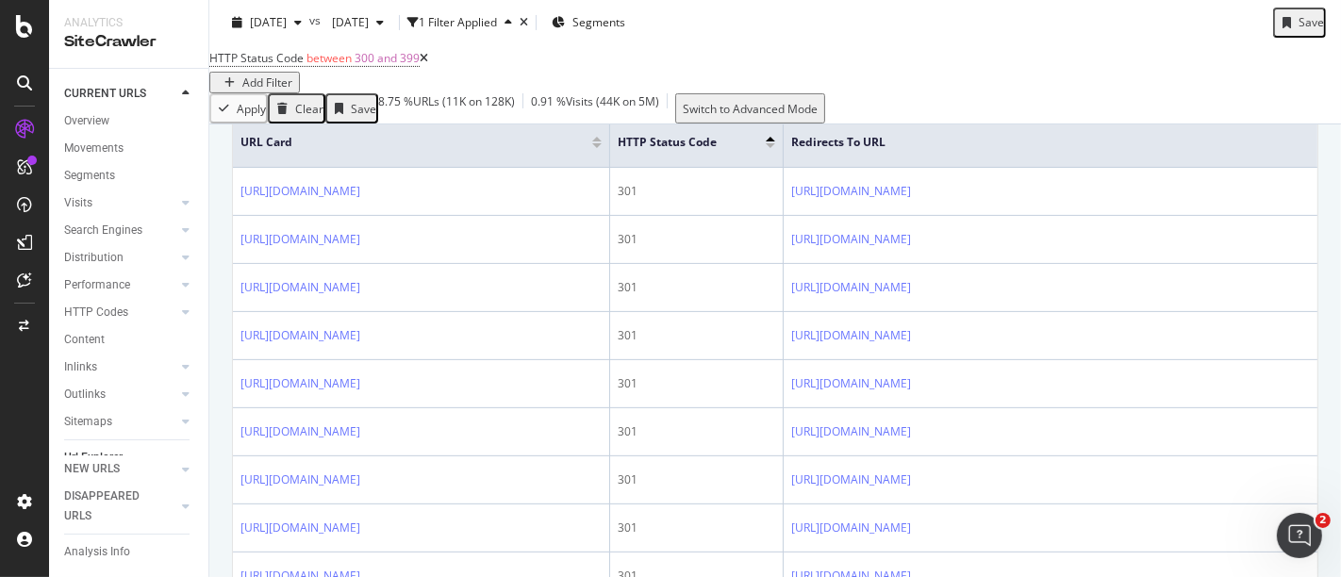
scroll to position [105, 0]
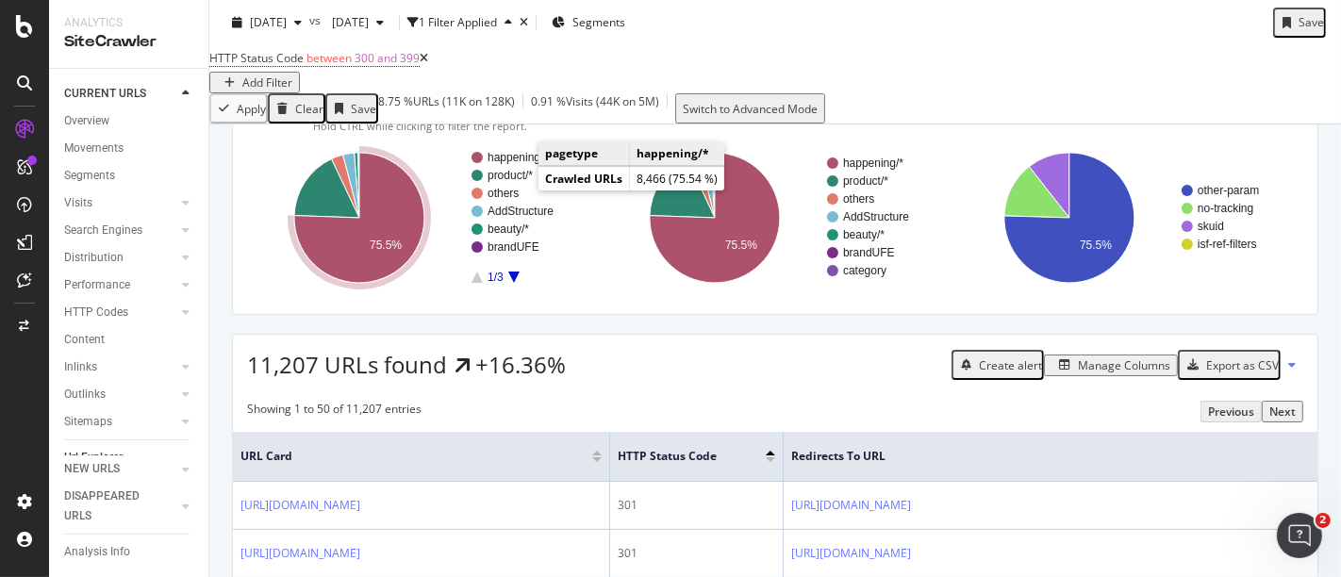
click at [514, 164] on text "happening/*" at bounding box center [518, 157] width 60 height 13
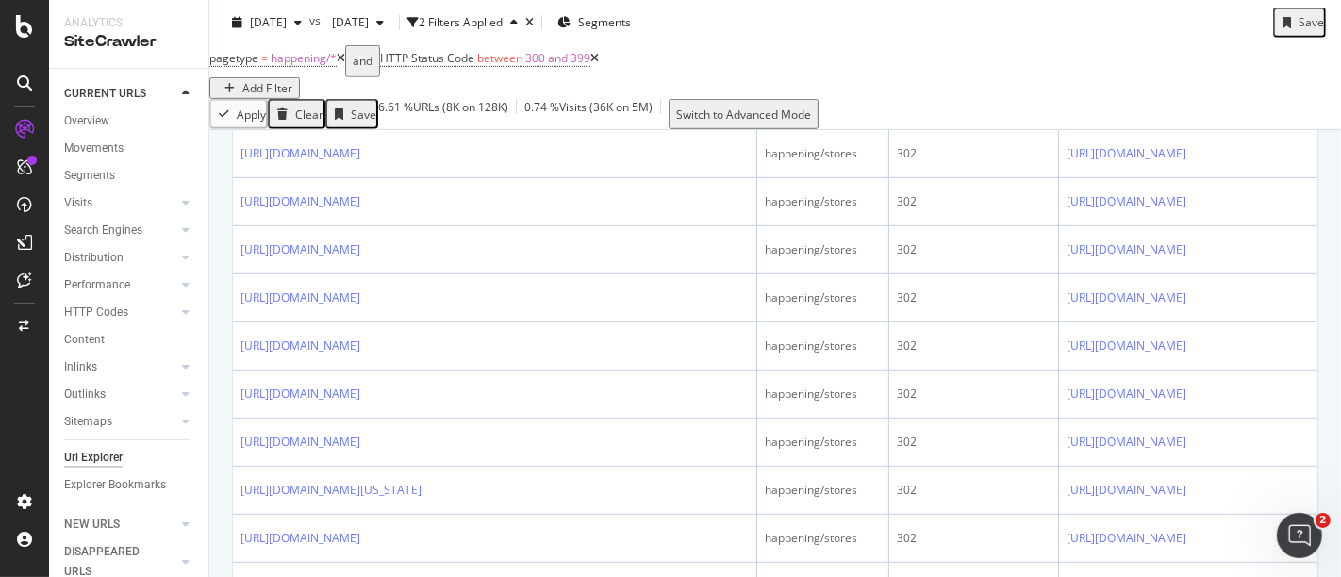
scroll to position [1362, 0]
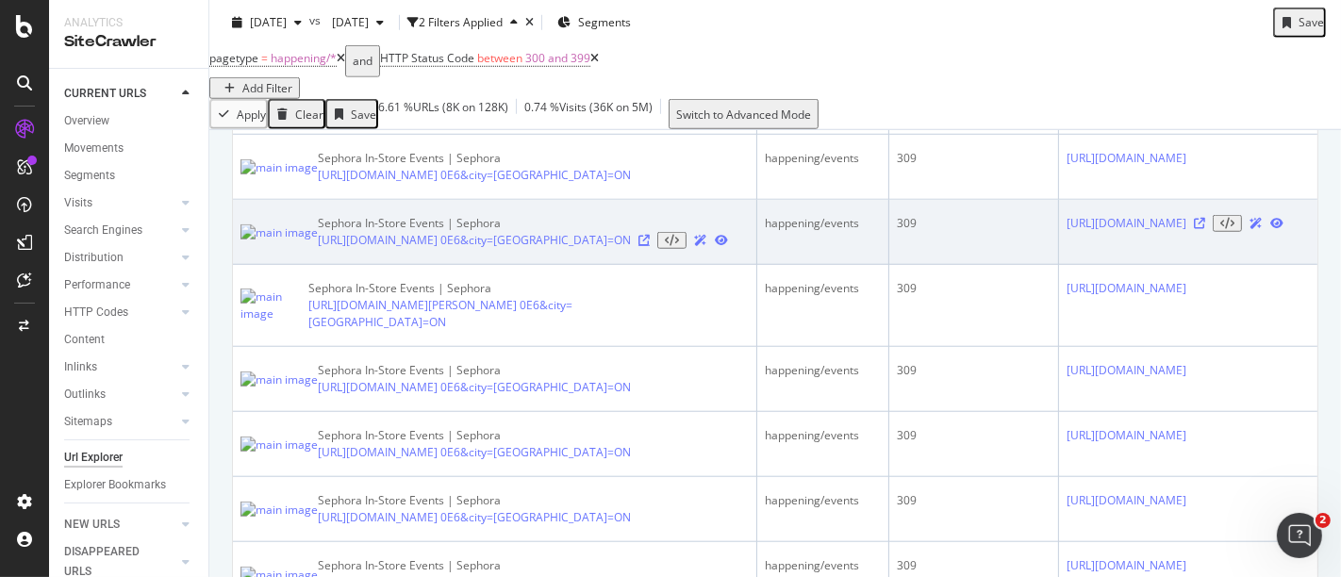
click at [639, 246] on icon at bounding box center [644, 240] width 11 height 11
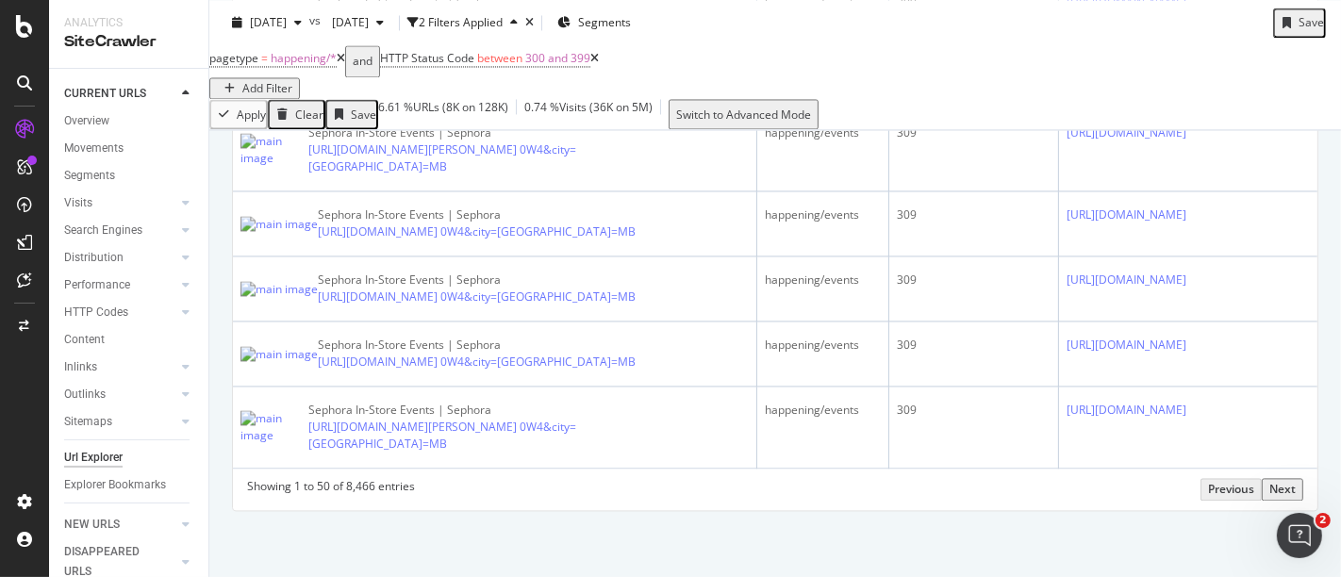
scroll to position [4662, 0]
click at [1272, 483] on div "Next" at bounding box center [1283, 489] width 26 height 16
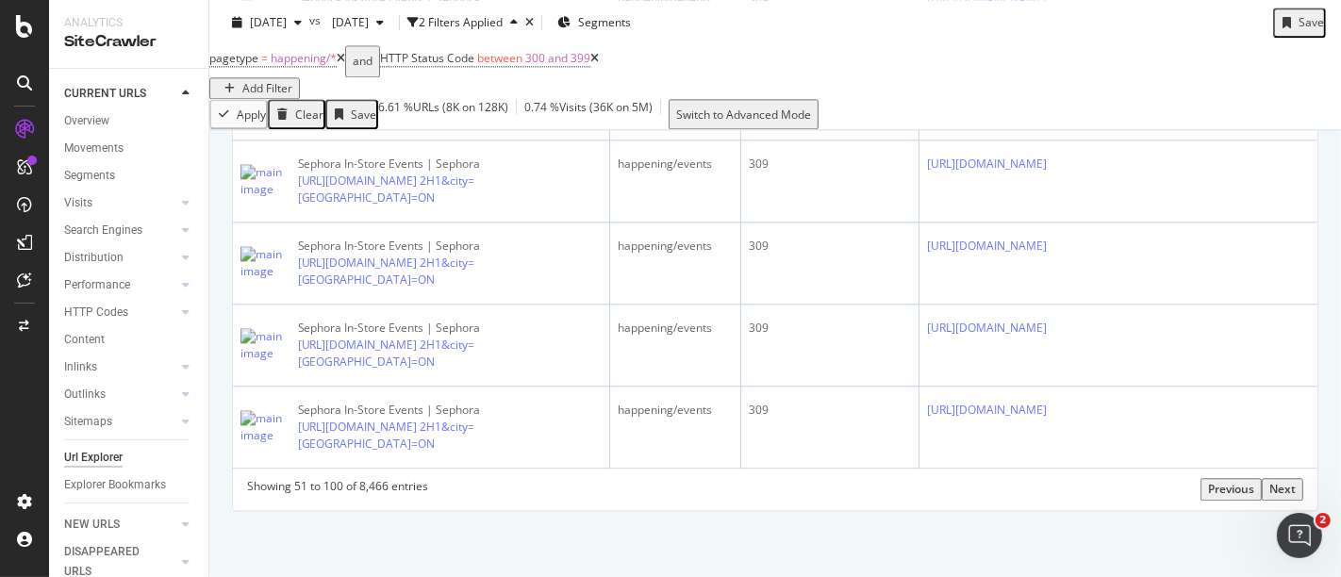
scroll to position [7031, 0]
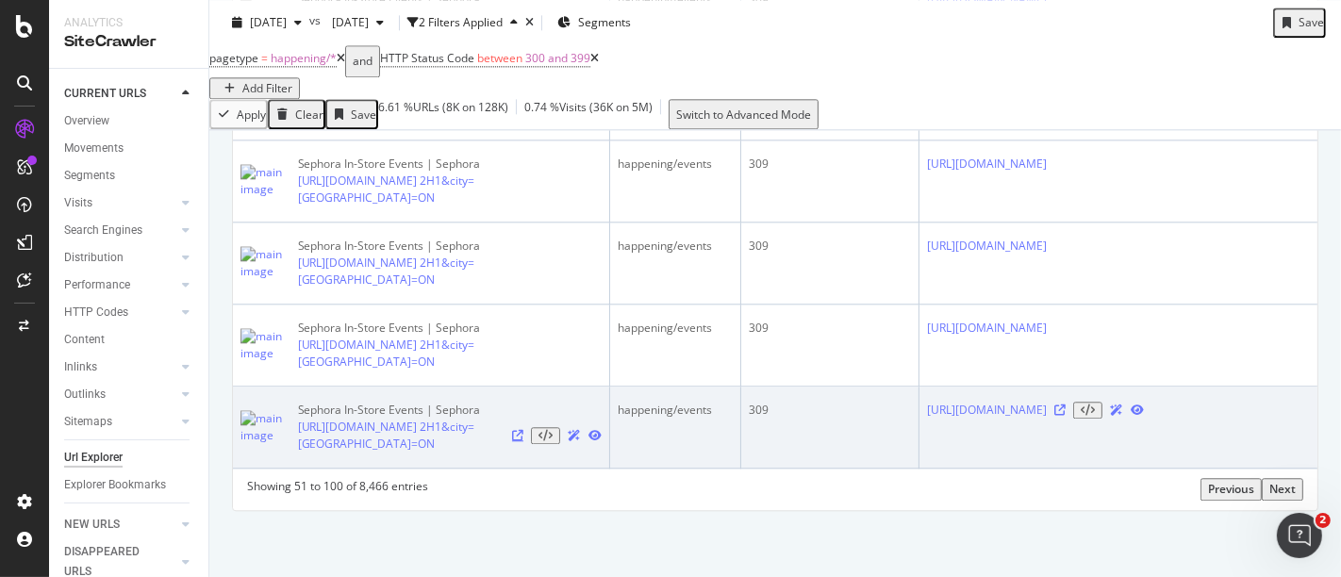
click at [524, 430] on icon at bounding box center [517, 435] width 11 height 11
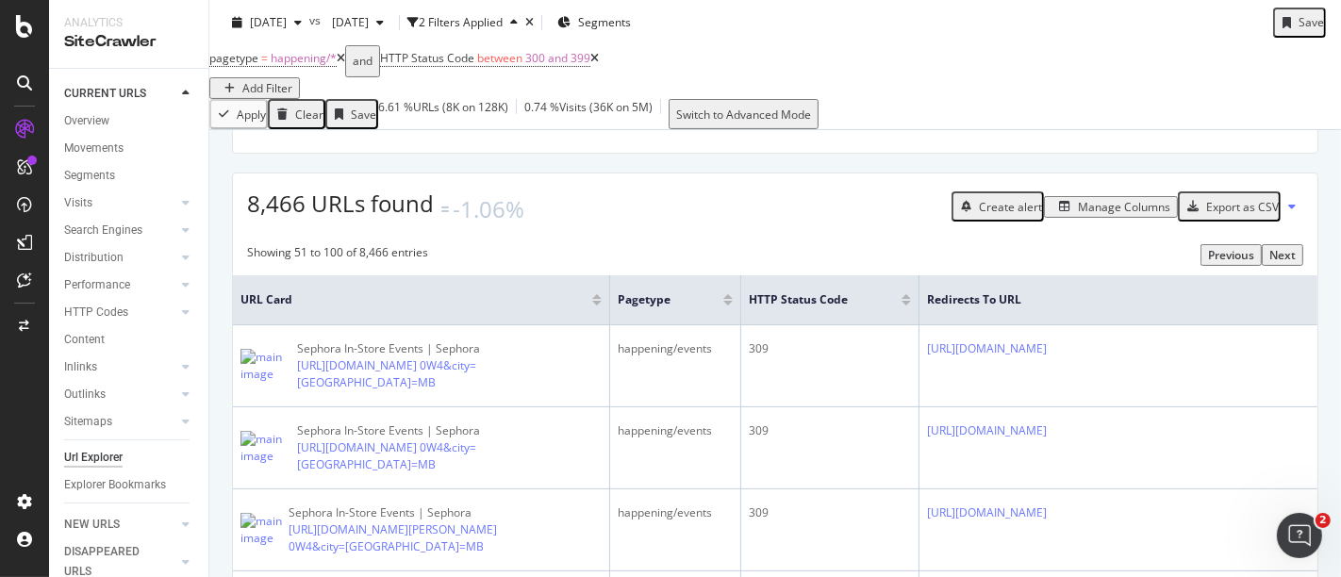
scroll to position [0, 0]
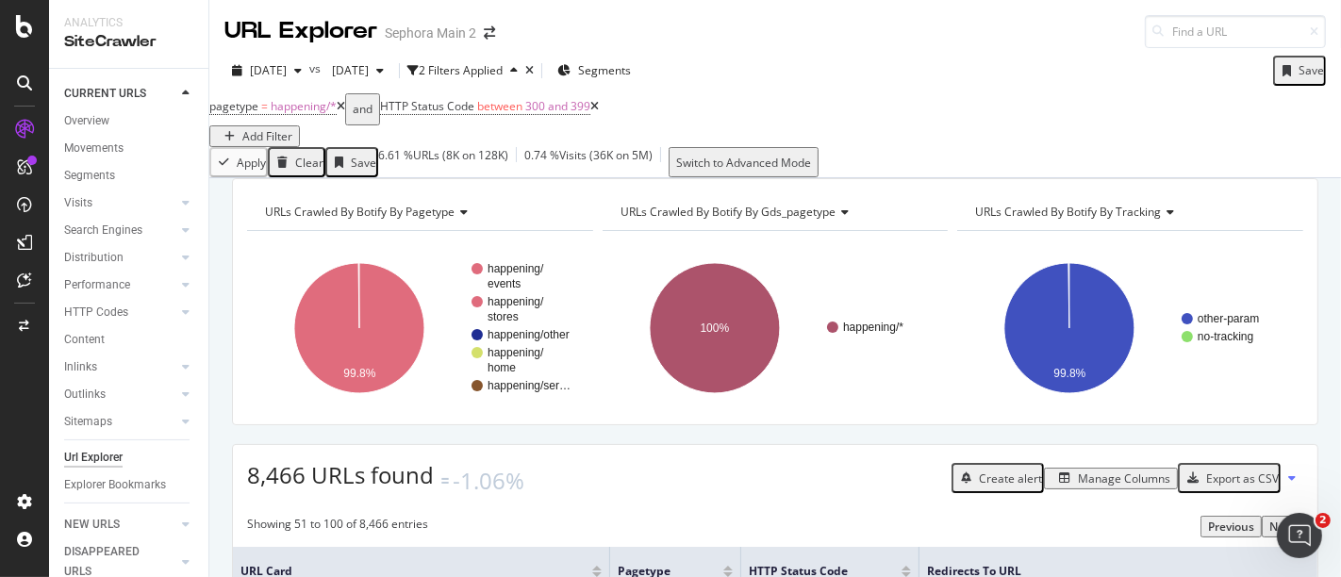
click at [1238, 487] on div "Export as CSV" at bounding box center [1242, 479] width 73 height 16
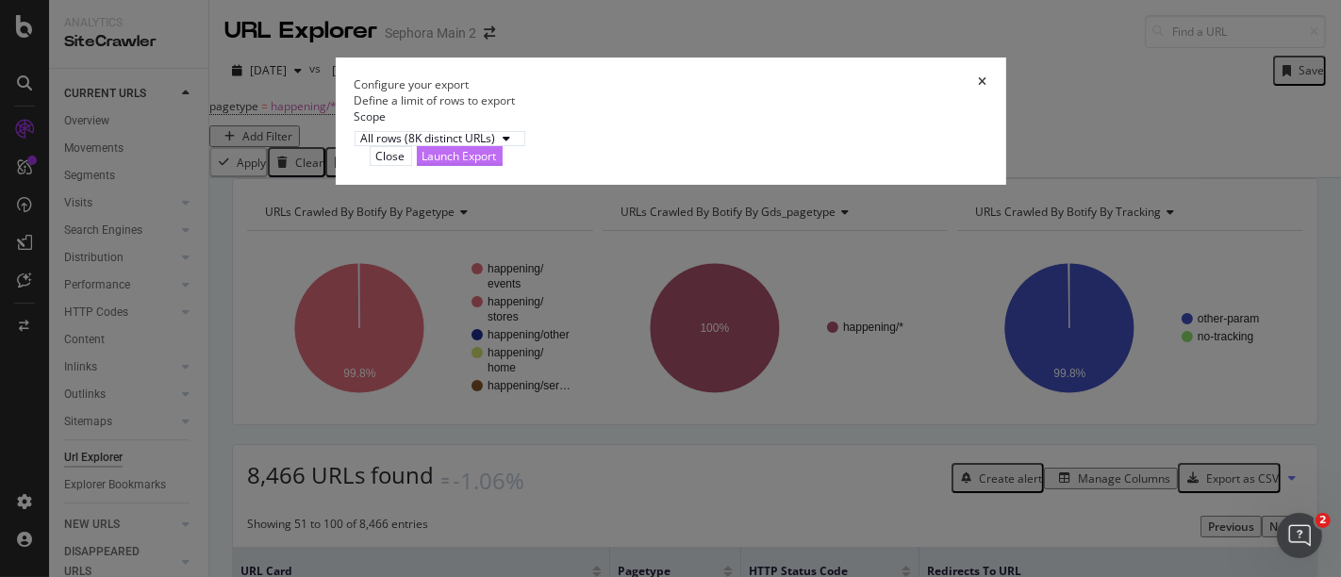
click at [497, 164] on div "Launch Export" at bounding box center [460, 156] width 75 height 16
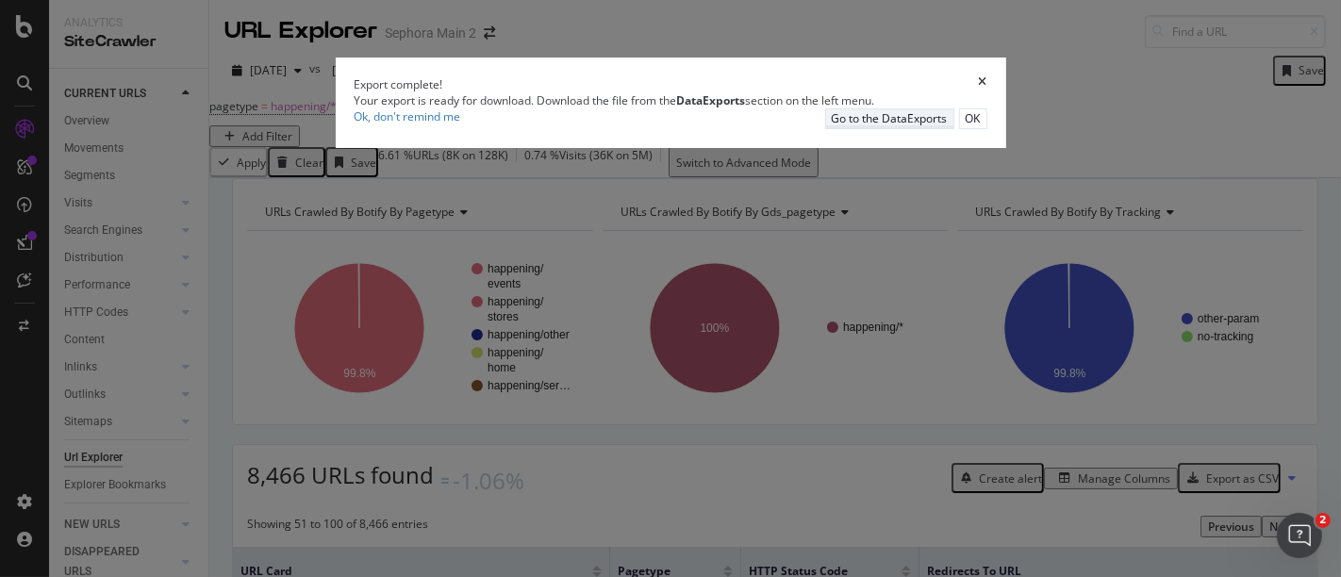
click at [940, 126] on div "Go to the DataExports" at bounding box center [890, 118] width 116 height 16
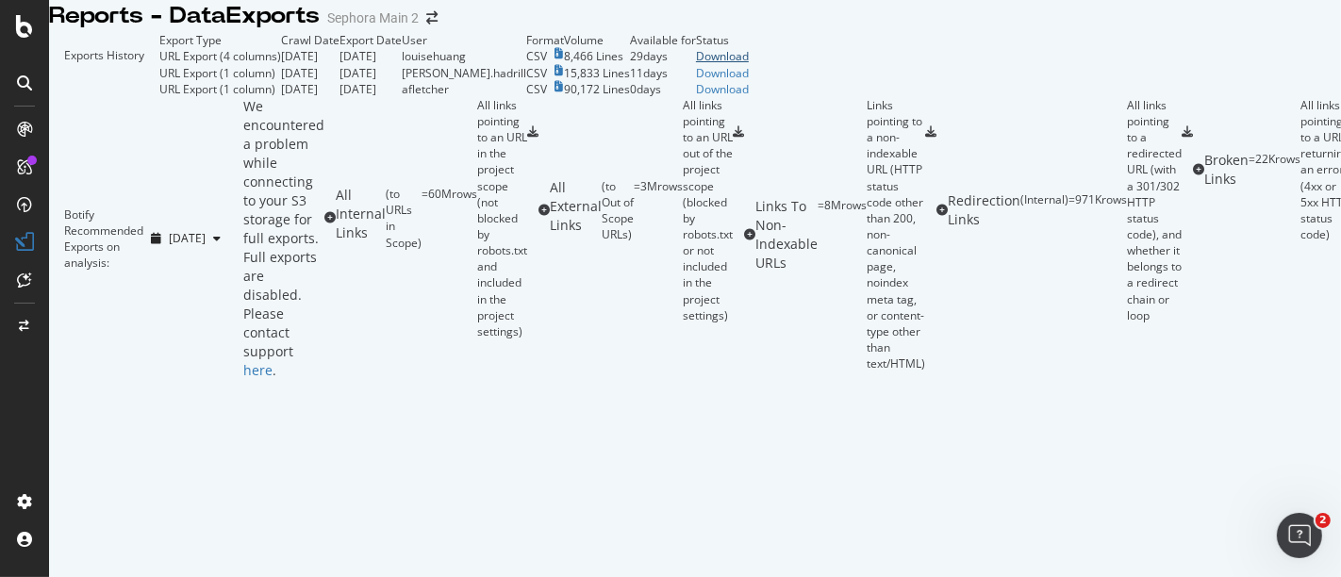
click at [749, 64] on div "Download" at bounding box center [722, 56] width 53 height 16
click at [113, 170] on div "ActionBoard" at bounding box center [80, 162] width 65 height 16
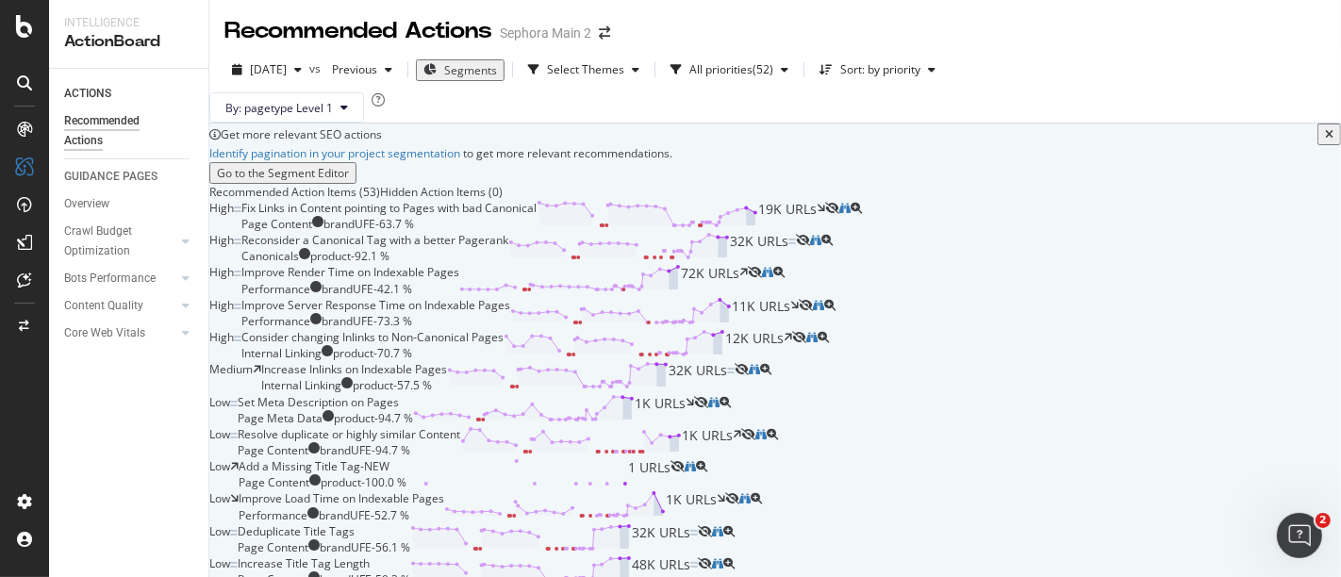
scroll to position [105, 0]
click at [851, 214] on icon "binoculars" at bounding box center [845, 208] width 11 height 11
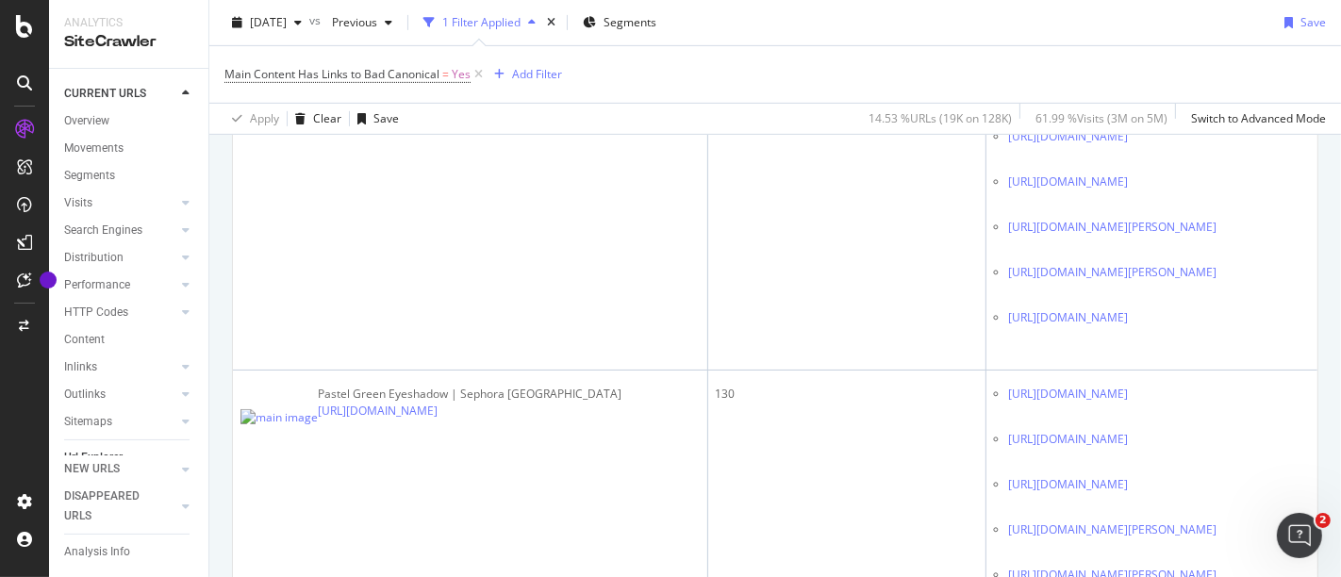
scroll to position [1048, 0]
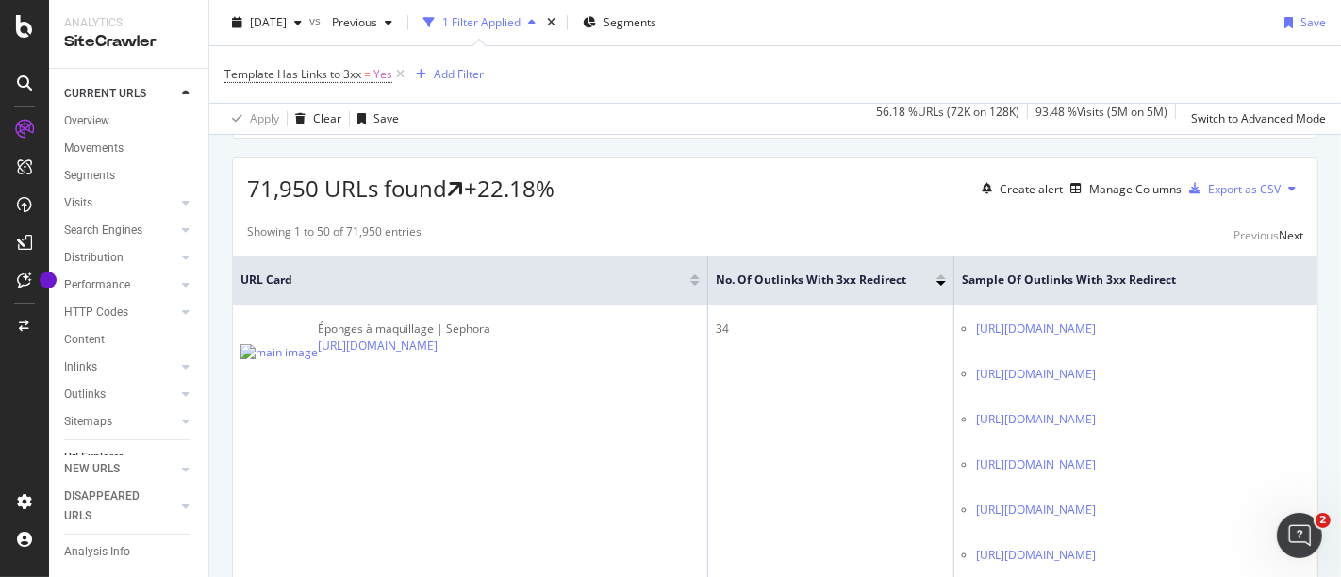
scroll to position [419, 0]
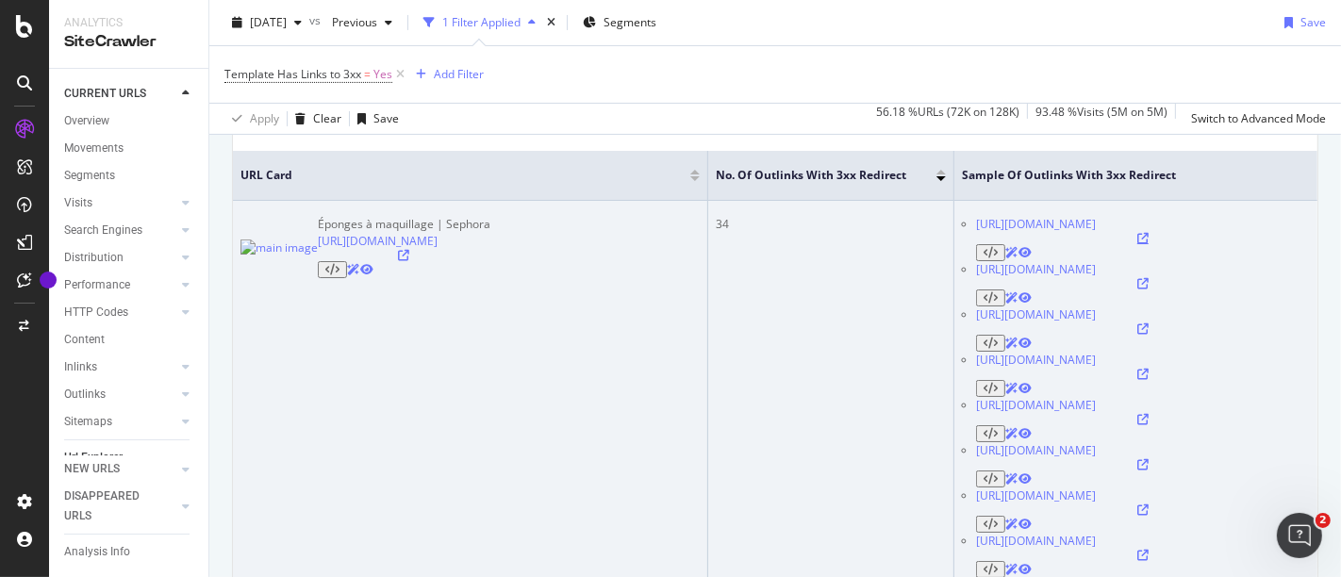
click at [1149, 233] on icon at bounding box center [1143, 238] width 11 height 11
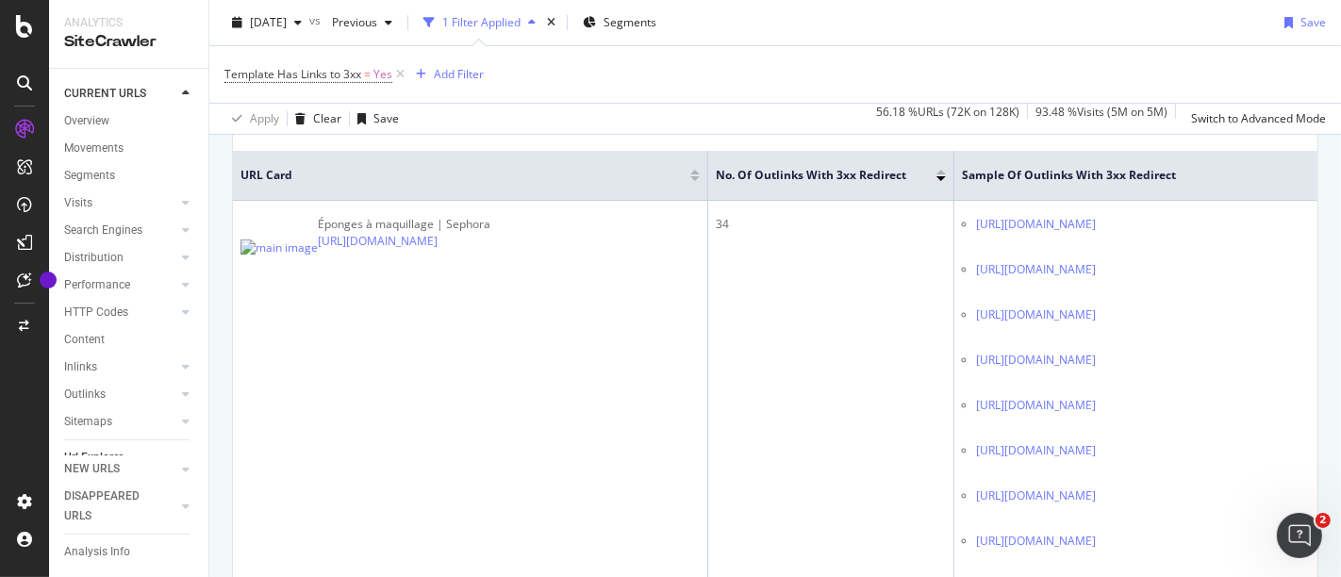
scroll to position [733, 0]
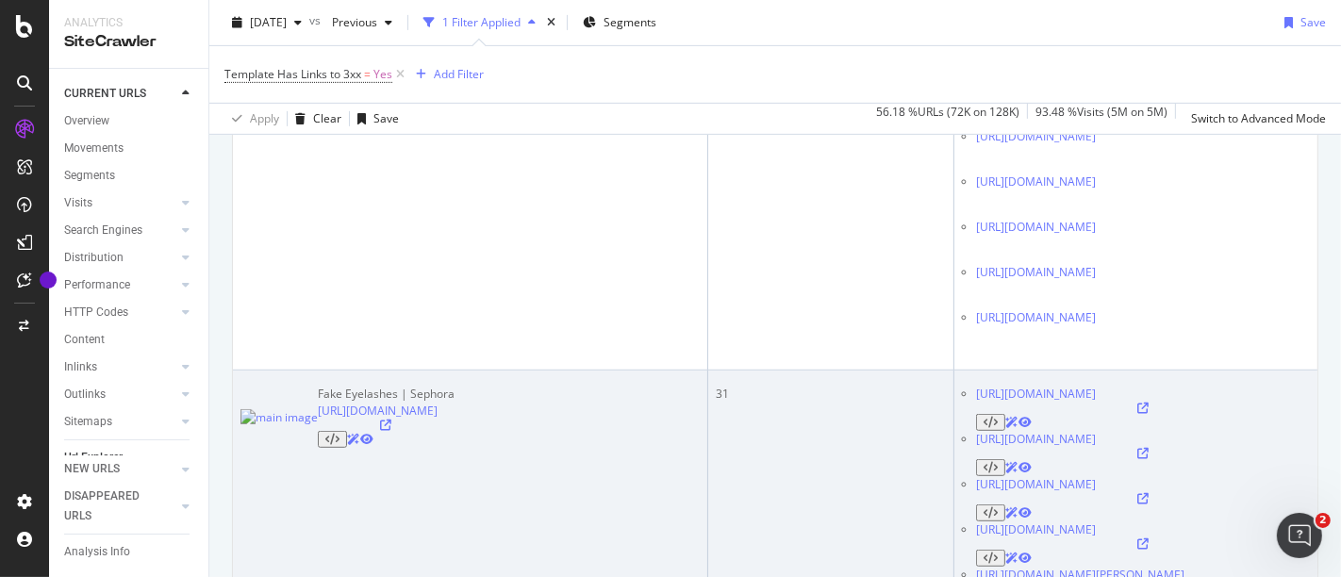
click at [1149, 403] on icon at bounding box center [1143, 408] width 11 height 11
drag, startPoint x: 953, startPoint y: 223, endPoint x: 1115, endPoint y: 243, distance: 163.6
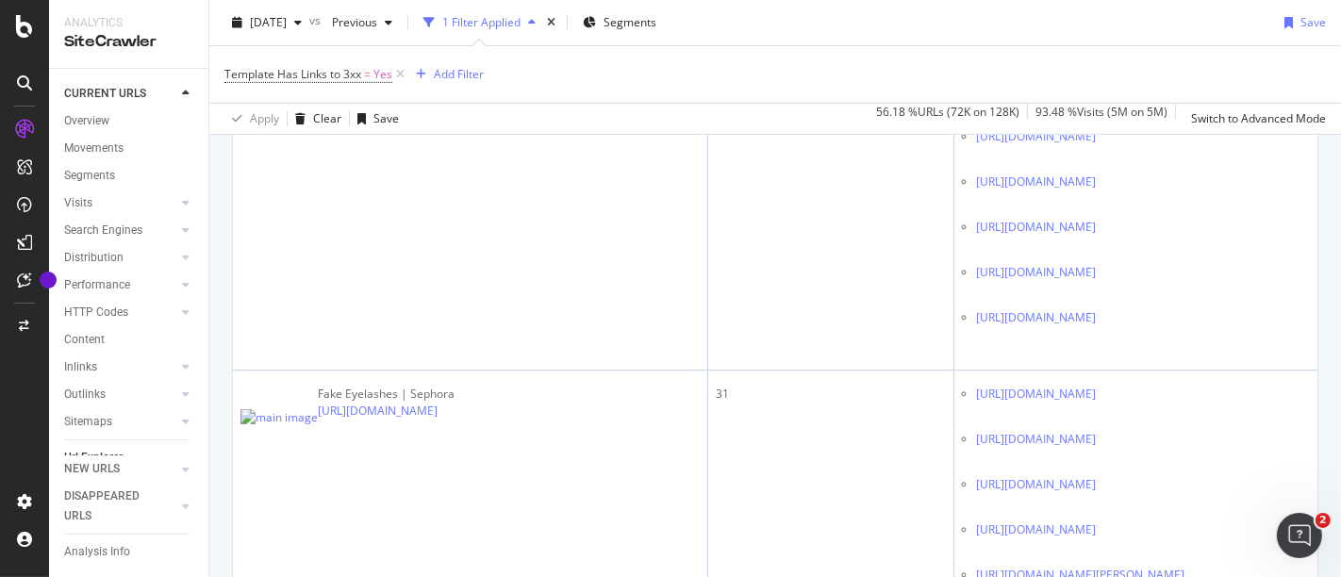
copy link "https://www.sephora.com/ca/en/product/weightless-false-lash-kit-P506842?skuId=2…"
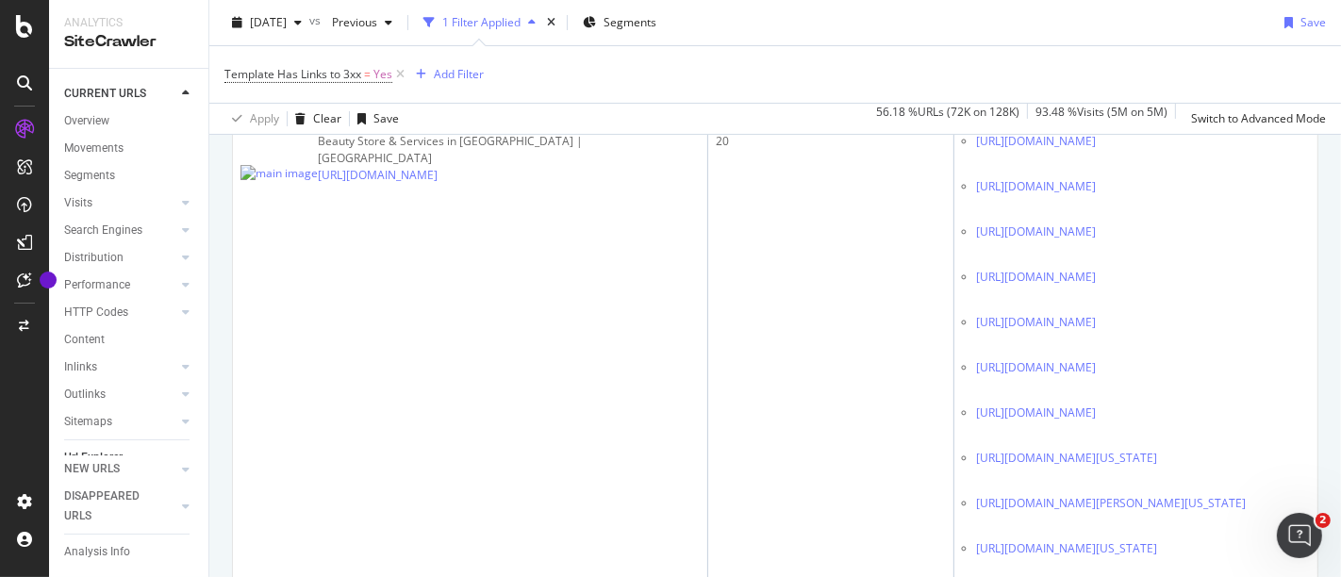
scroll to position [18524, 0]
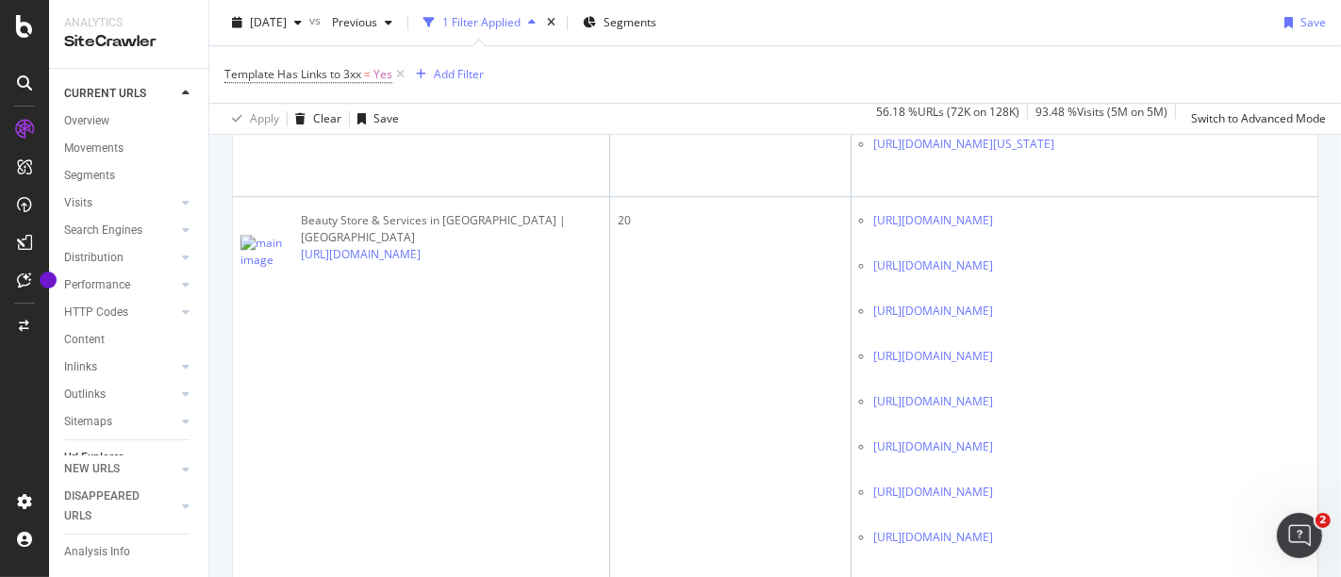
scroll to position [9697, 0]
